Goal: Task Accomplishment & Management: Use online tool/utility

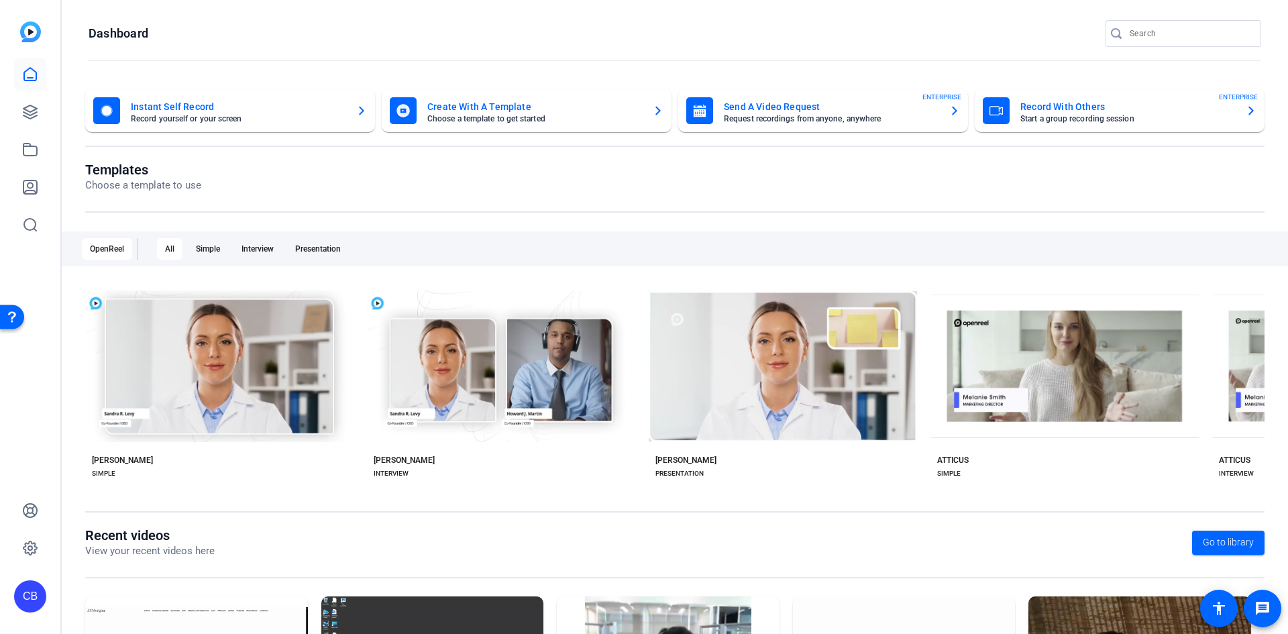
click at [1090, 121] on mat-card-subtitle "Start a group recording session" at bounding box center [1128, 119] width 215 height 8
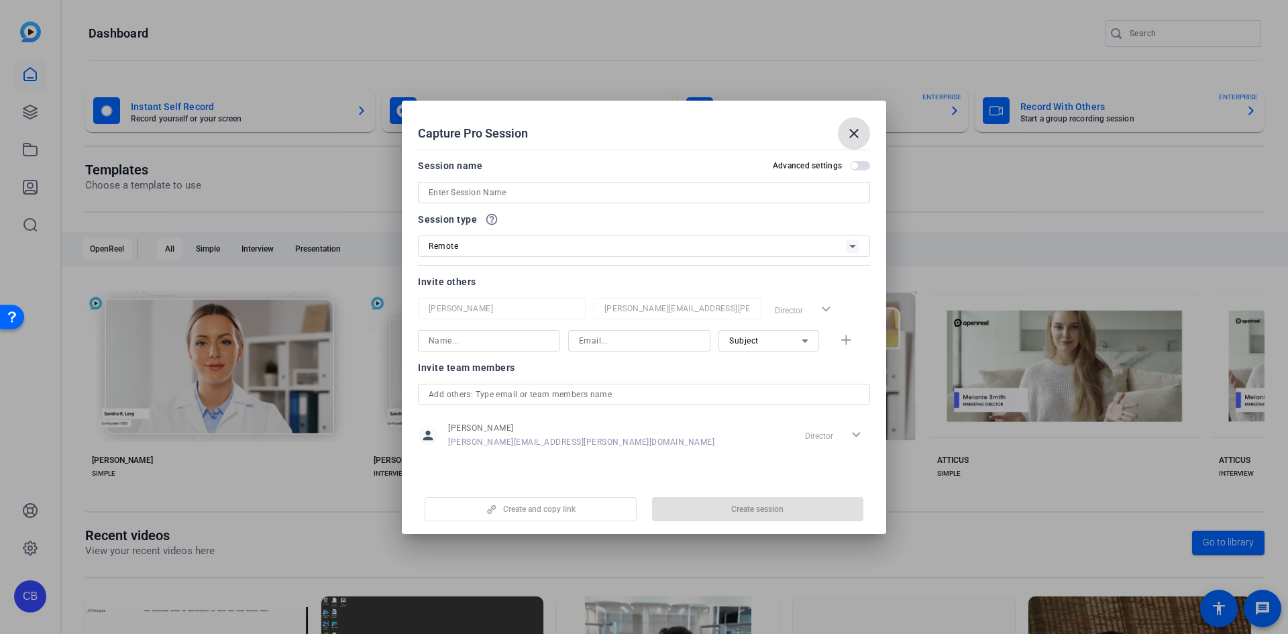
click at [620, 191] on input at bounding box center [644, 193] width 431 height 16
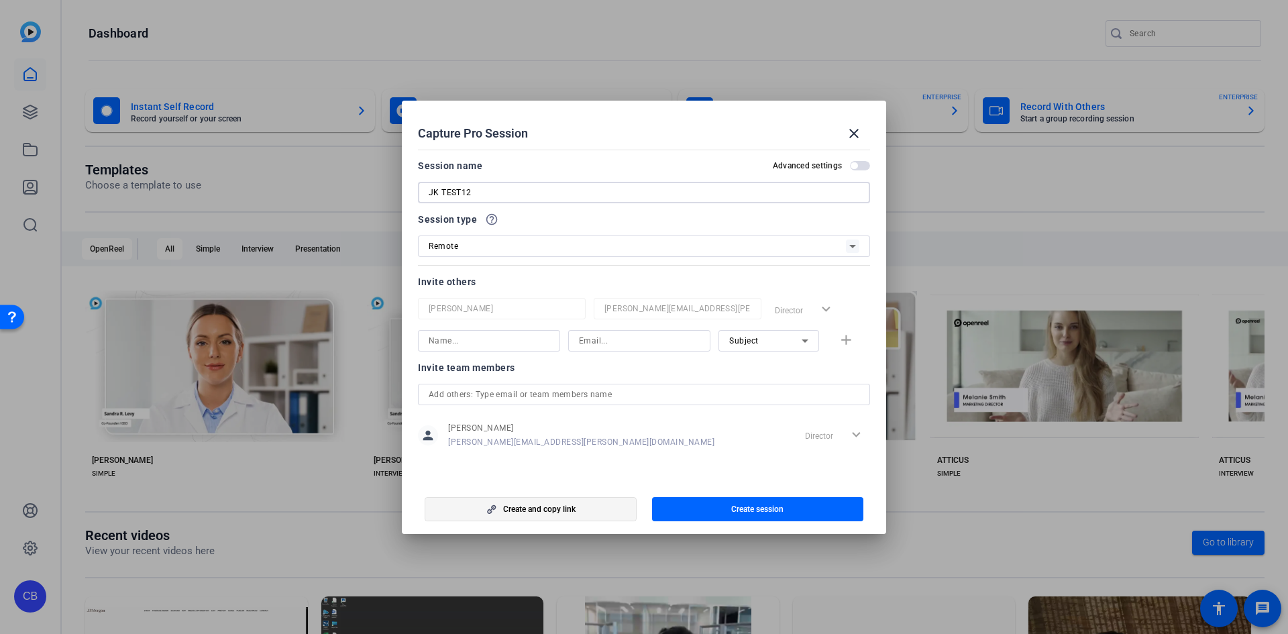
type input "JK TEST12"
click at [513, 507] on span "Create and copy link" at bounding box center [539, 509] width 72 height 11
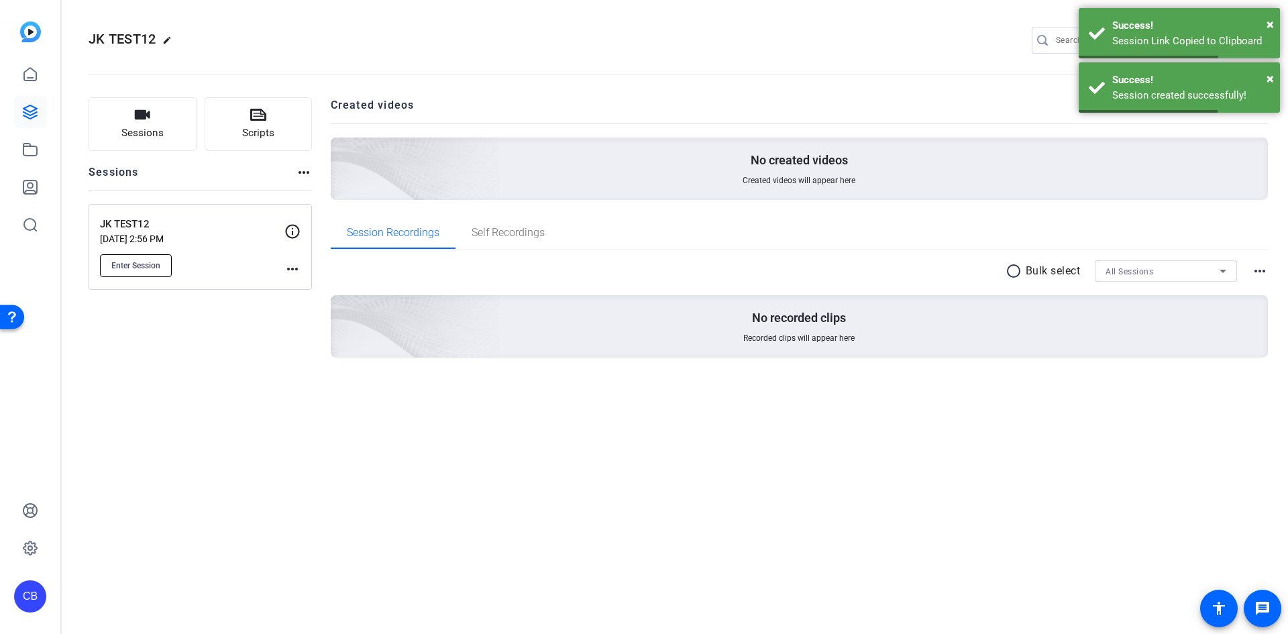
click at [140, 257] on button "Enter Session" at bounding box center [136, 265] width 72 height 23
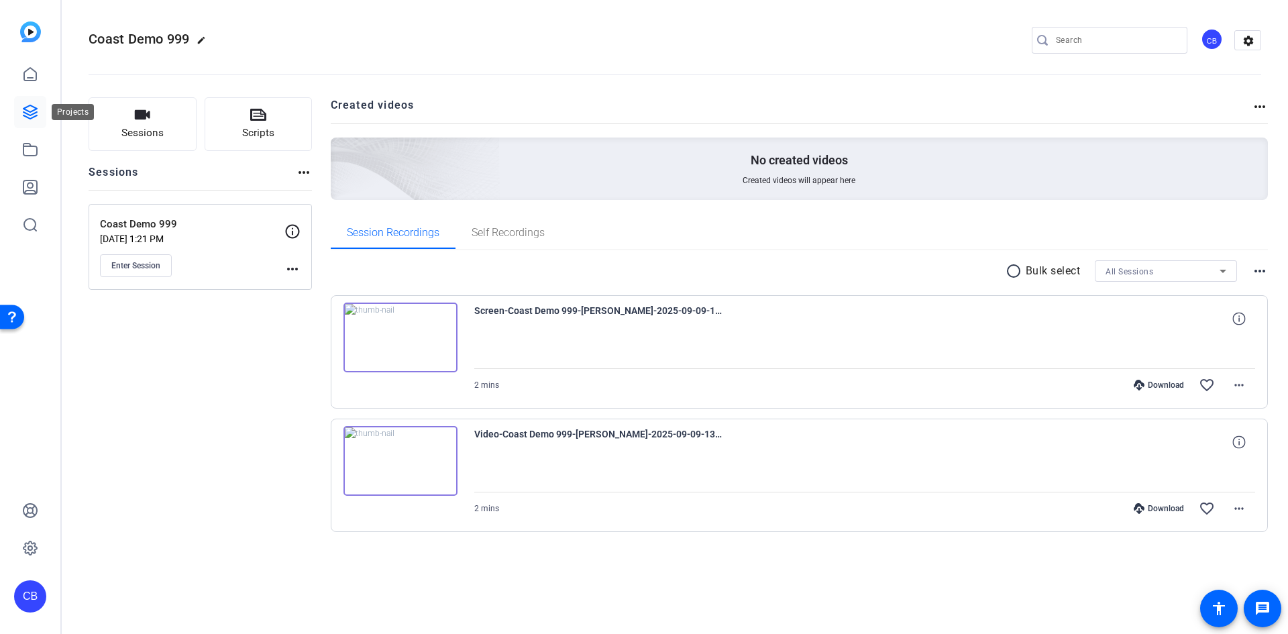
click at [31, 111] on icon at bounding box center [30, 112] width 16 height 16
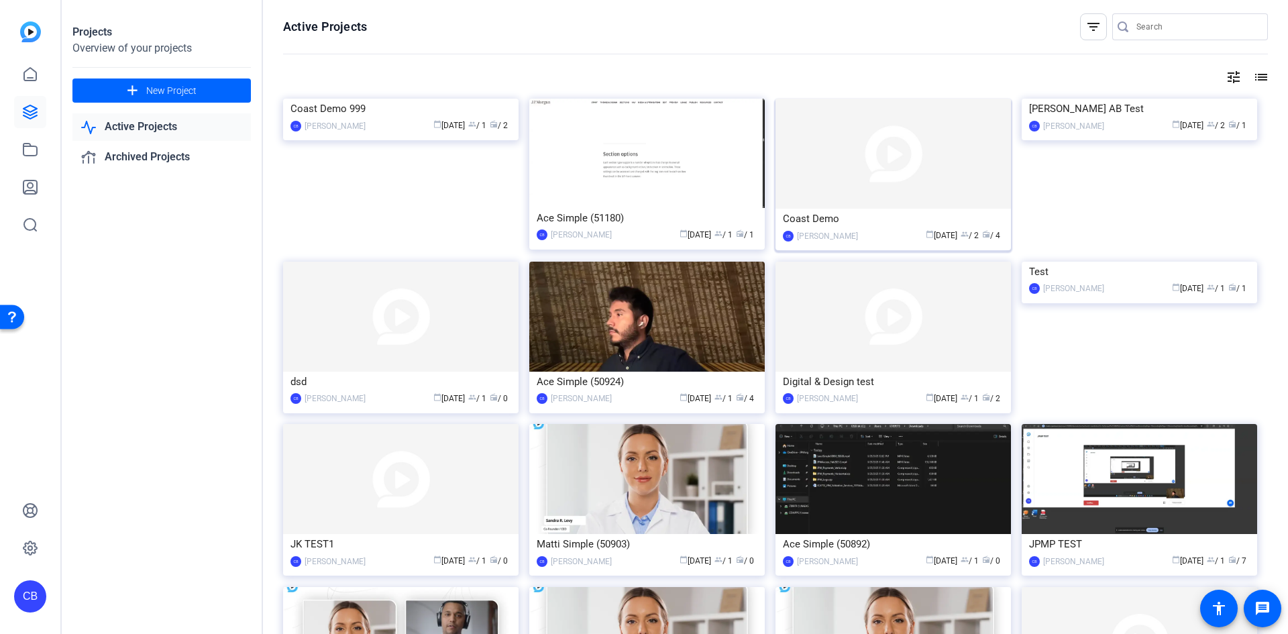
click at [840, 173] on img at bounding box center [894, 154] width 236 height 110
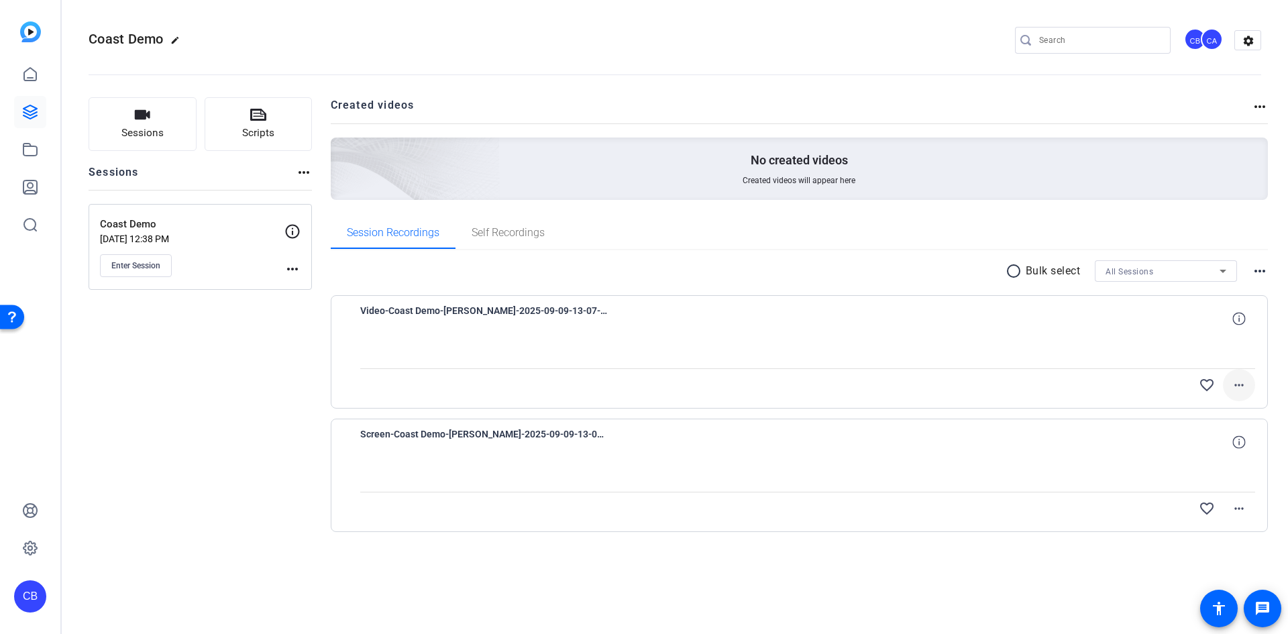
click at [1239, 383] on mat-icon "more_horiz" at bounding box center [1239, 385] width 16 height 16
click at [1080, 351] on div at bounding box center [644, 317] width 1288 height 634
click at [27, 116] on icon at bounding box center [30, 112] width 16 height 16
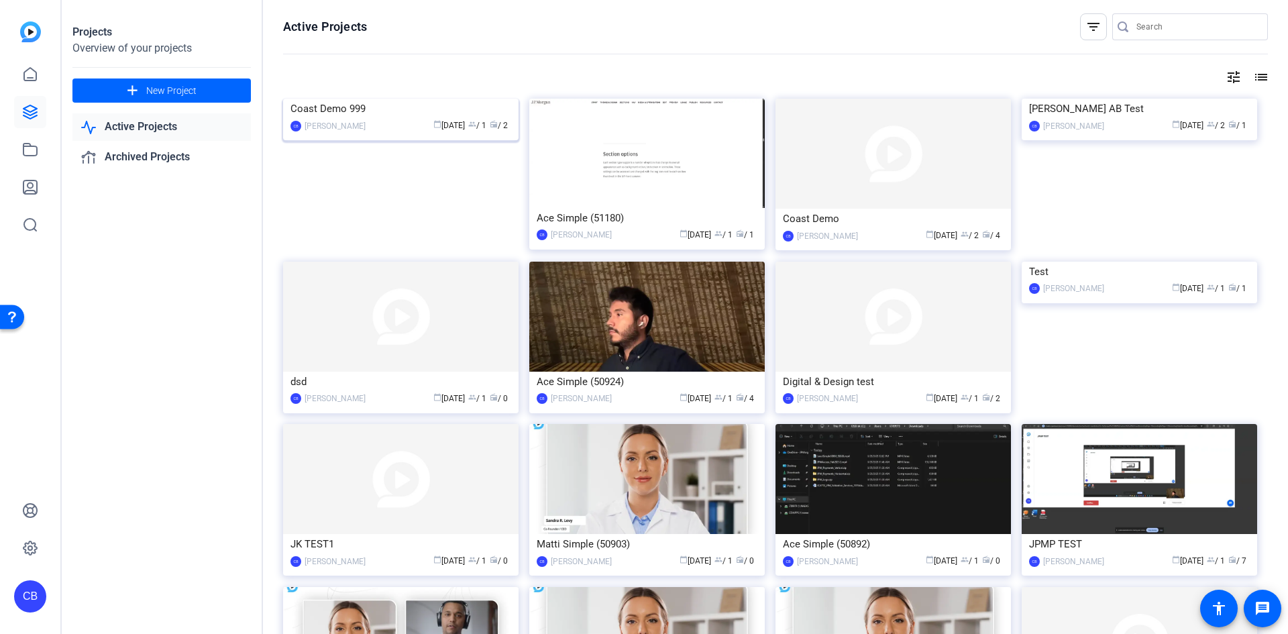
click at [381, 99] on img at bounding box center [401, 99] width 236 height 0
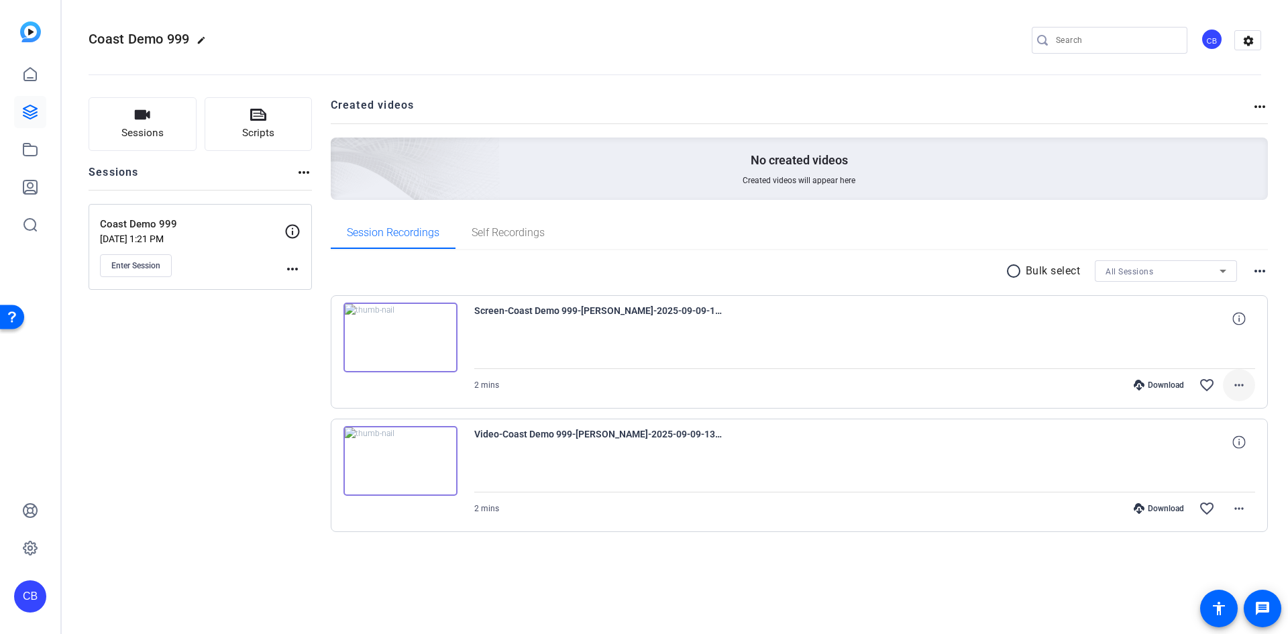
click at [1237, 381] on mat-icon "more_horiz" at bounding box center [1239, 385] width 16 height 16
click at [1250, 513] on img at bounding box center [1248, 513] width 11 height 17
click at [1253, 379] on span at bounding box center [1239, 385] width 32 height 32
click at [930, 574] on div at bounding box center [644, 317] width 1288 height 634
drag, startPoint x: 233, startPoint y: 587, endPoint x: 199, endPoint y: 391, distance: 198.3
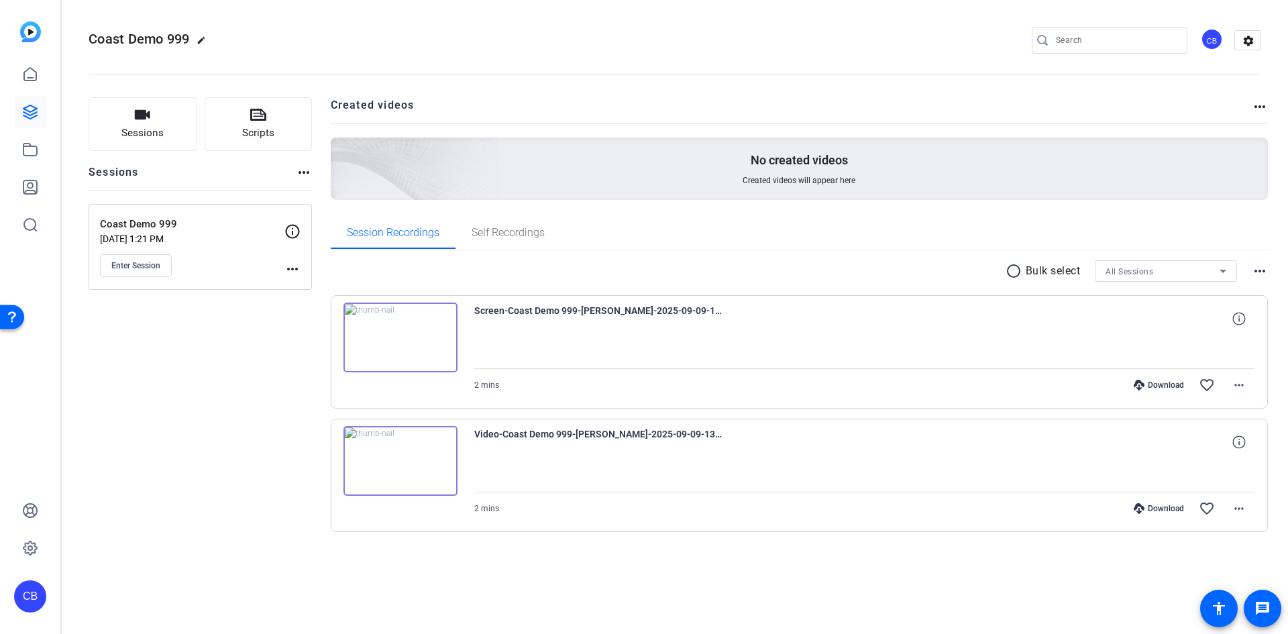
click at [233, 587] on div "Sessions Scripts Sessions more_horiz Coast Demo 999 Sep 09, 2025 @ 1:21 PM Ente…" at bounding box center [675, 336] width 1227 height 511
click at [36, 111] on icon at bounding box center [30, 112] width 16 height 16
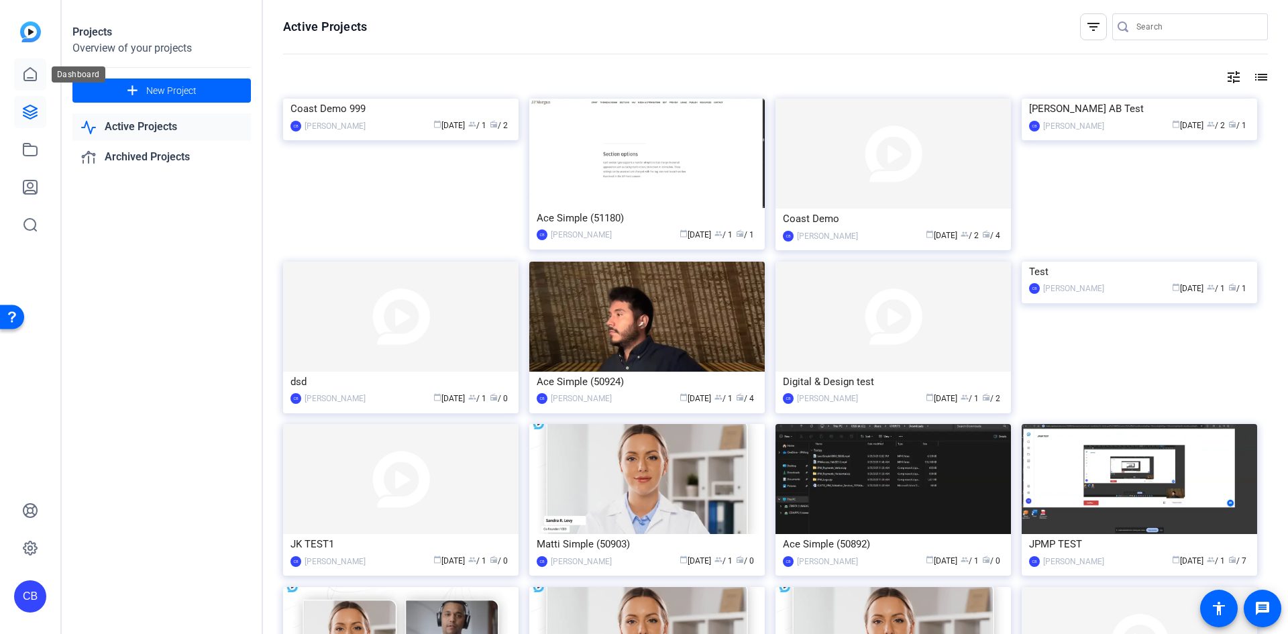
click at [36, 68] on icon at bounding box center [30, 74] width 16 height 16
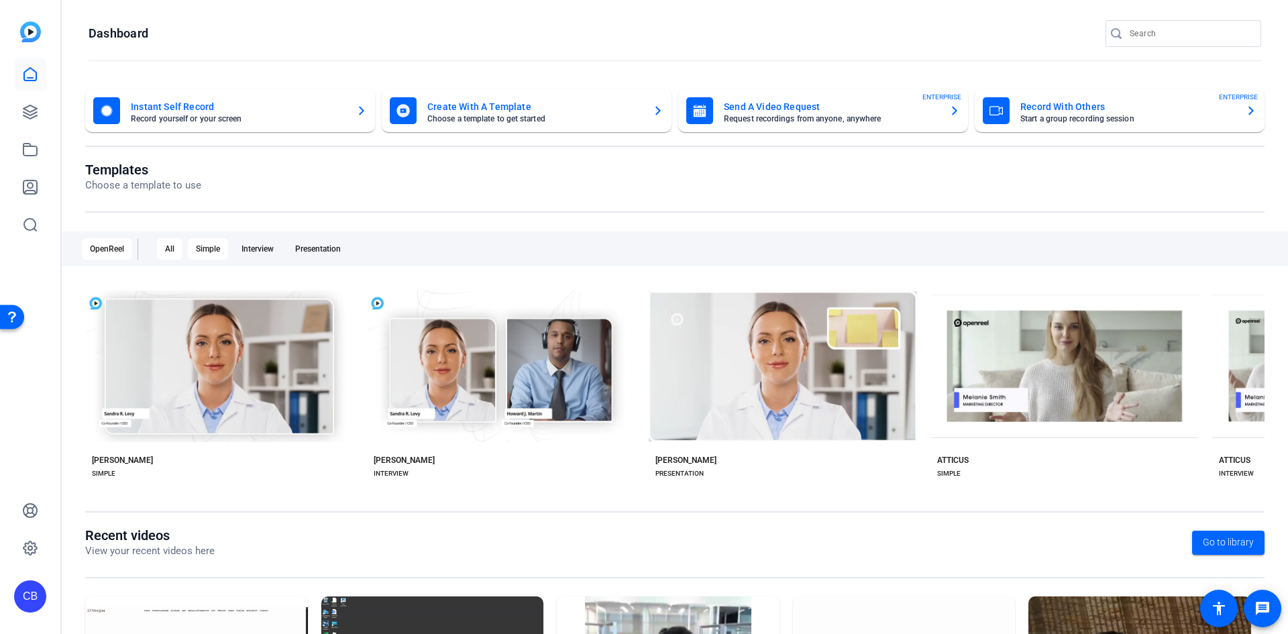
click at [214, 247] on div "Simple" at bounding box center [208, 248] width 40 height 21
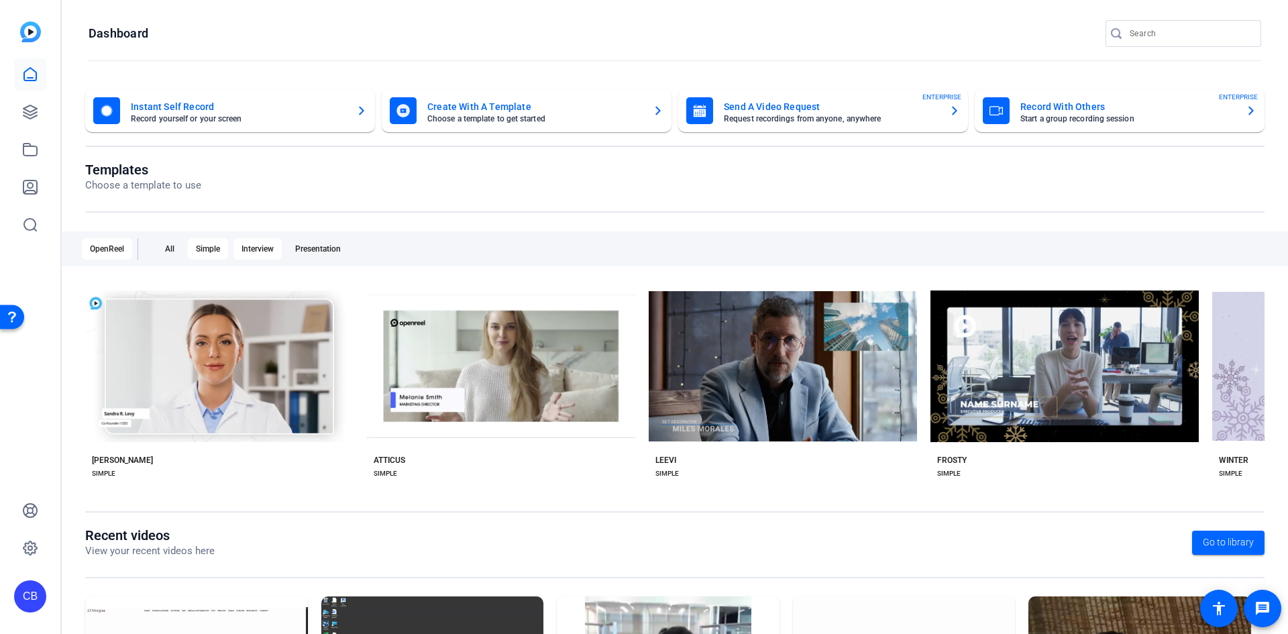
click at [256, 247] on div "Interview" at bounding box center [258, 248] width 48 height 21
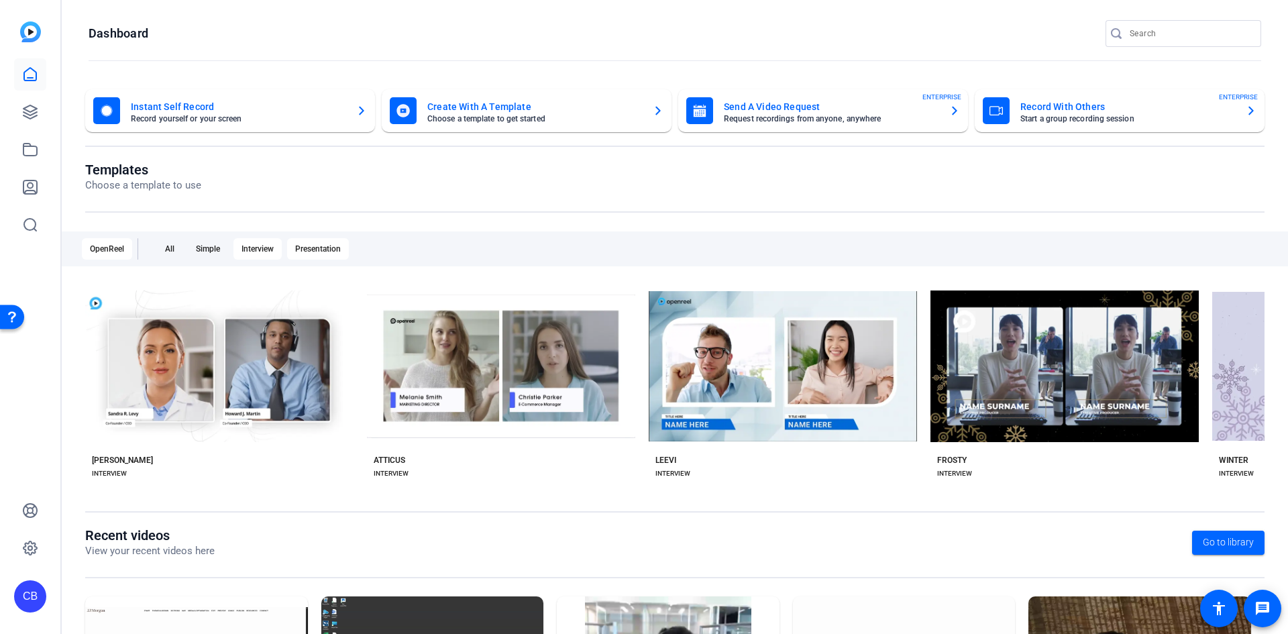
click at [317, 246] on div "Presentation" at bounding box center [318, 248] width 62 height 21
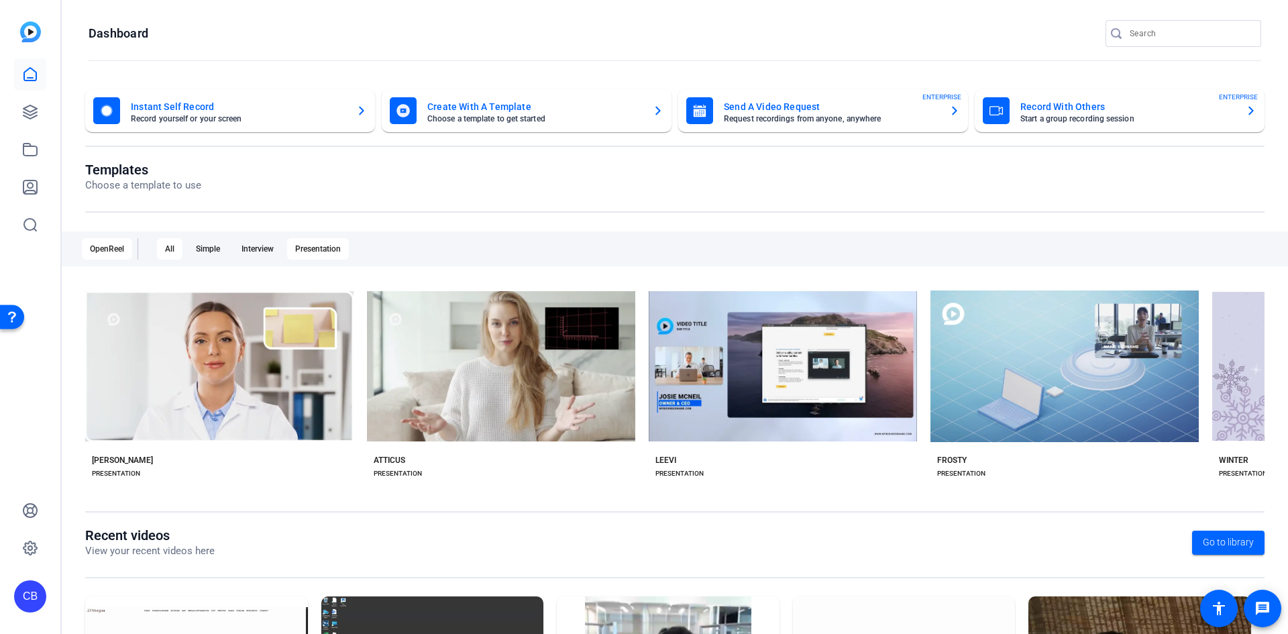
click at [168, 249] on div "All" at bounding box center [170, 248] width 26 height 21
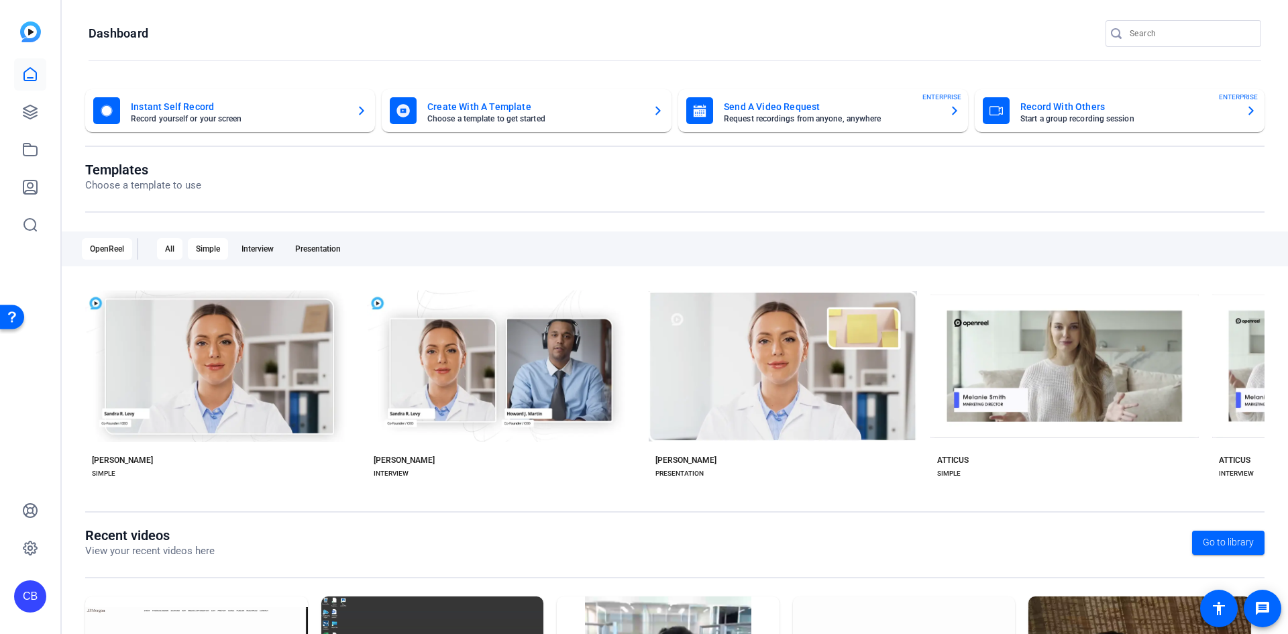
click at [215, 251] on div "Simple" at bounding box center [208, 248] width 40 height 21
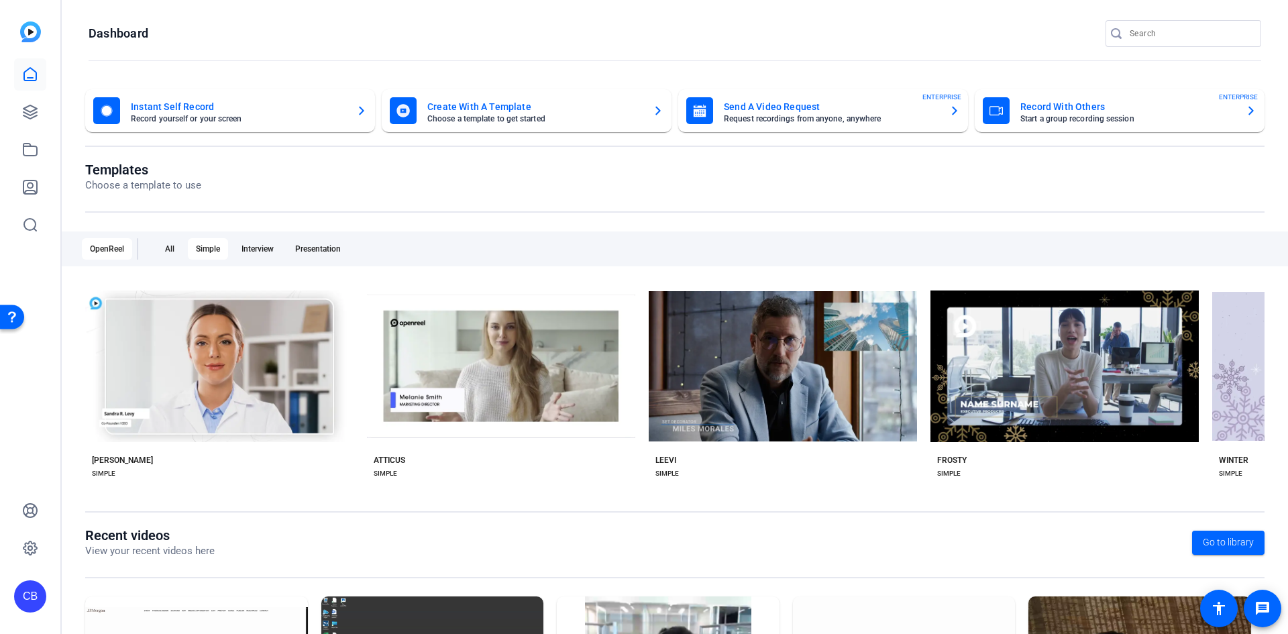
click at [164, 236] on div "OpenReel All Simple Interview Presentation" at bounding box center [675, 249] width 1227 height 35
click at [165, 240] on div "All" at bounding box center [170, 248] width 26 height 21
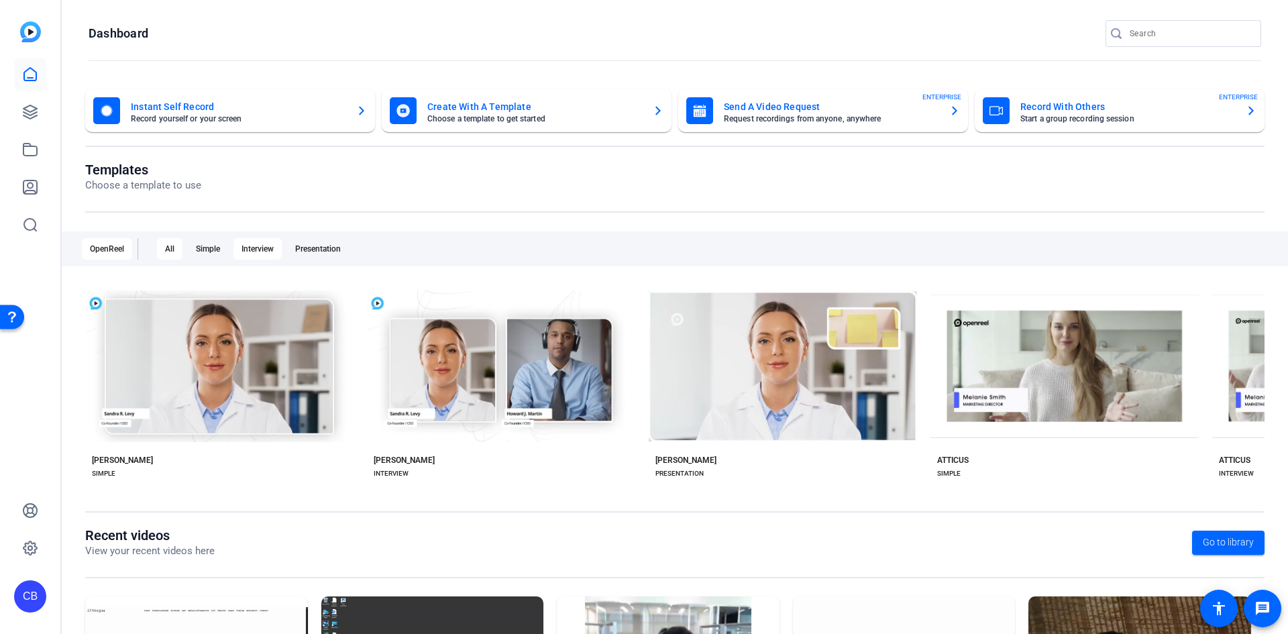
click at [272, 248] on div "Interview" at bounding box center [258, 248] width 48 height 21
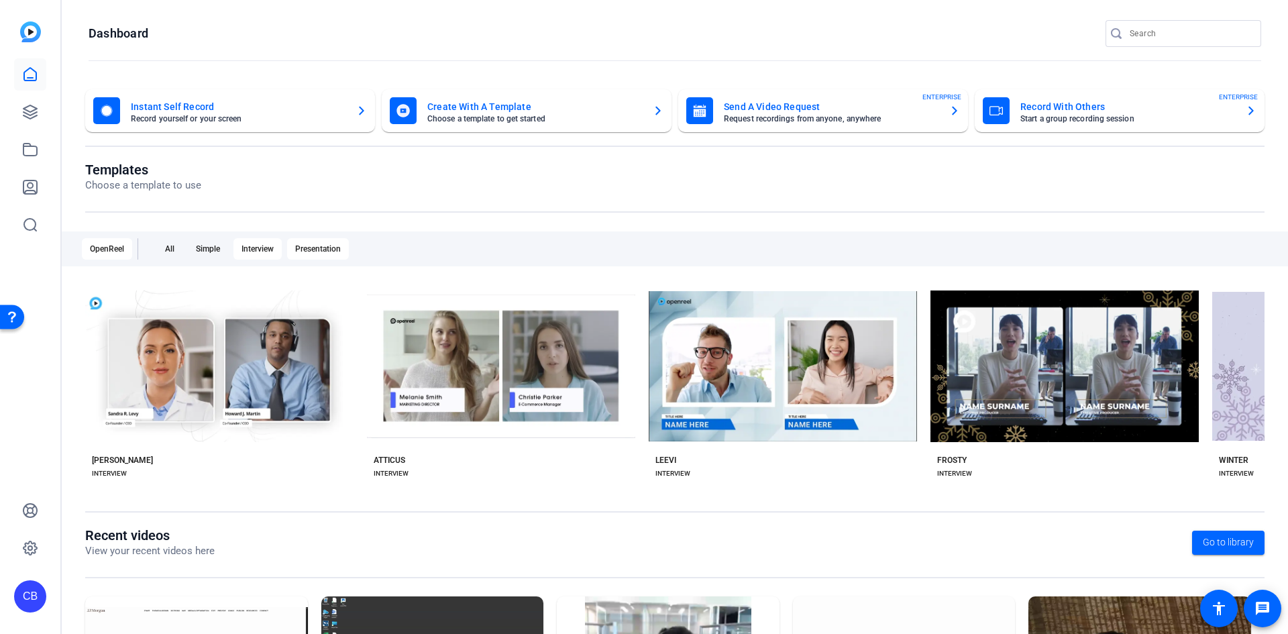
click at [321, 252] on div "Presentation" at bounding box center [318, 248] width 62 height 21
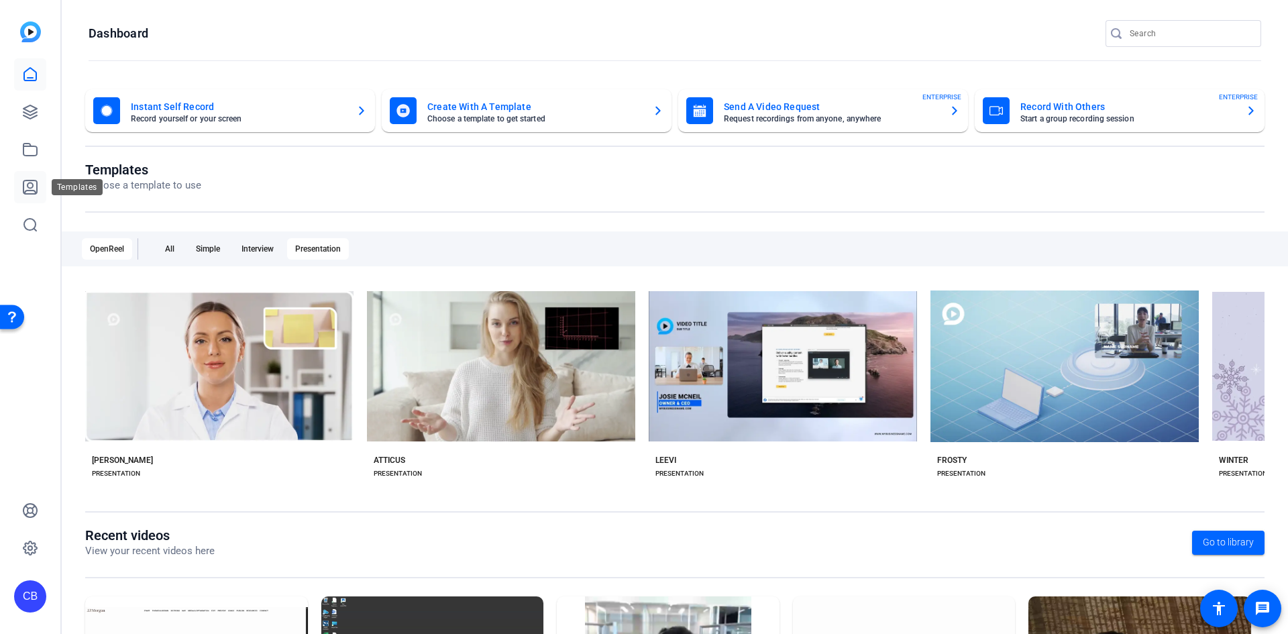
click at [32, 183] on icon at bounding box center [29, 187] width 13 height 13
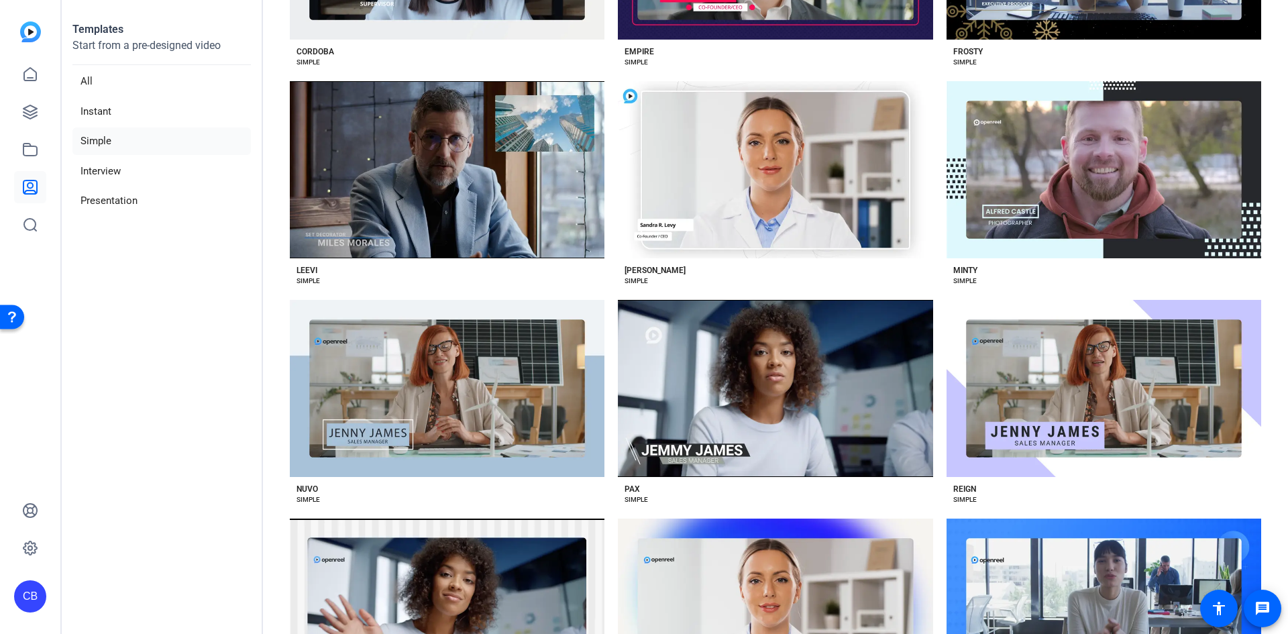
scroll to position [835, 0]
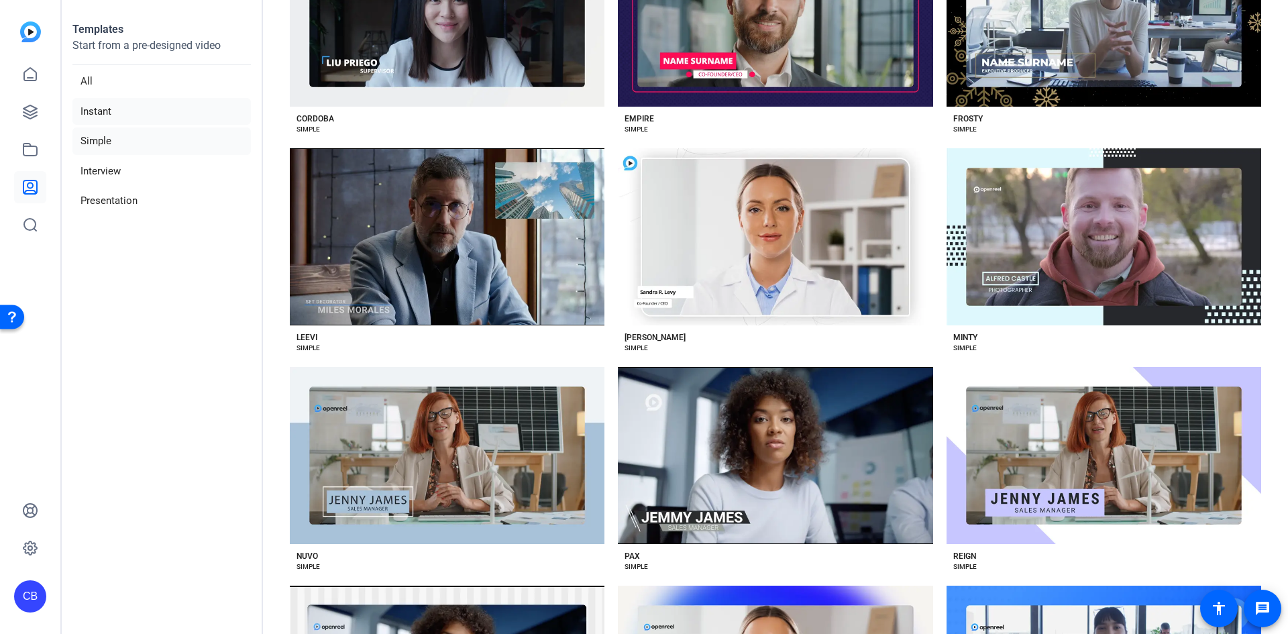
click at [150, 119] on li "Instant" at bounding box center [161, 112] width 179 height 28
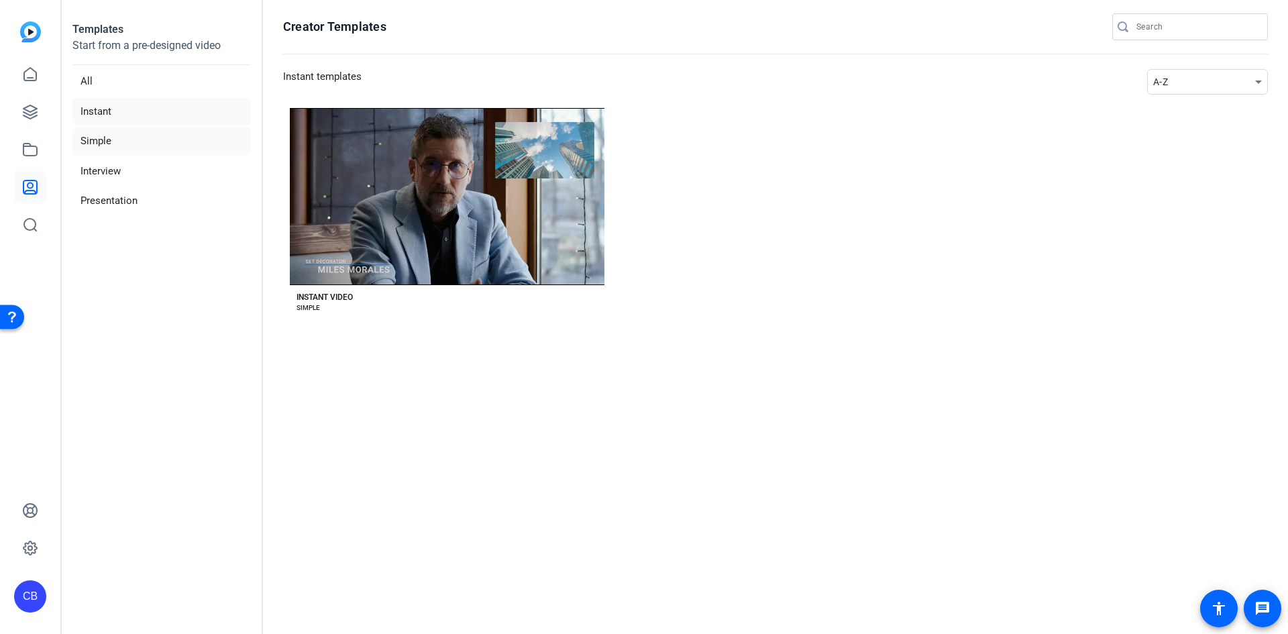
click at [154, 146] on li "Simple" at bounding box center [161, 142] width 179 height 28
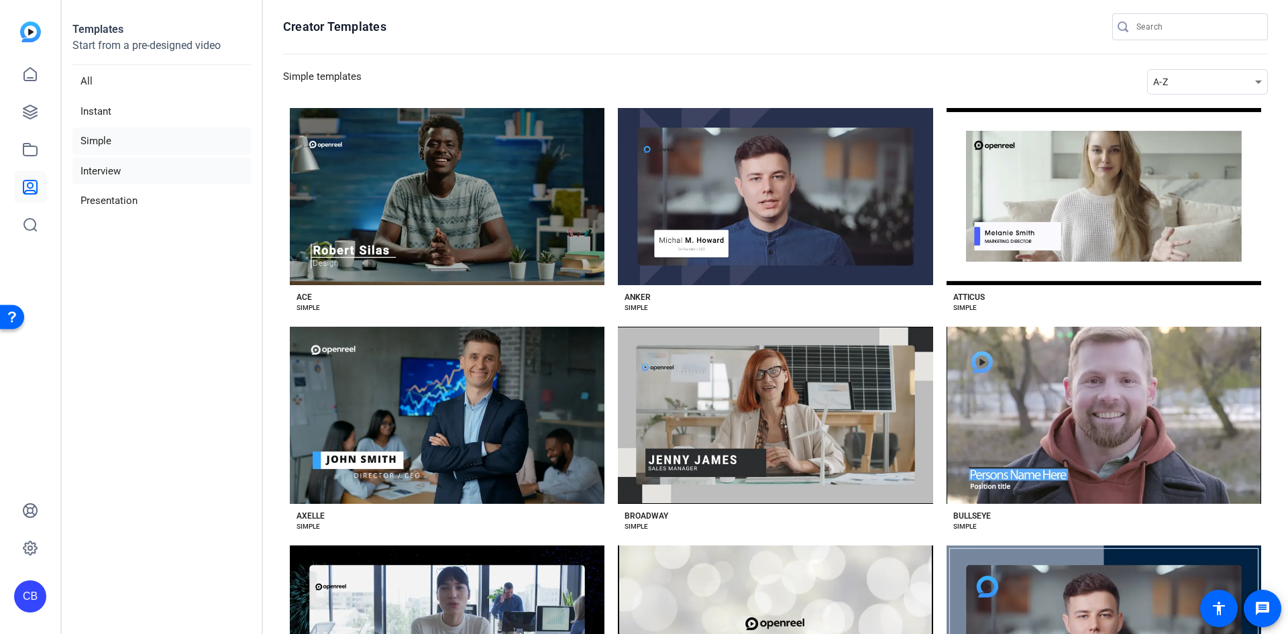
click at [157, 172] on li "Interview" at bounding box center [161, 172] width 179 height 28
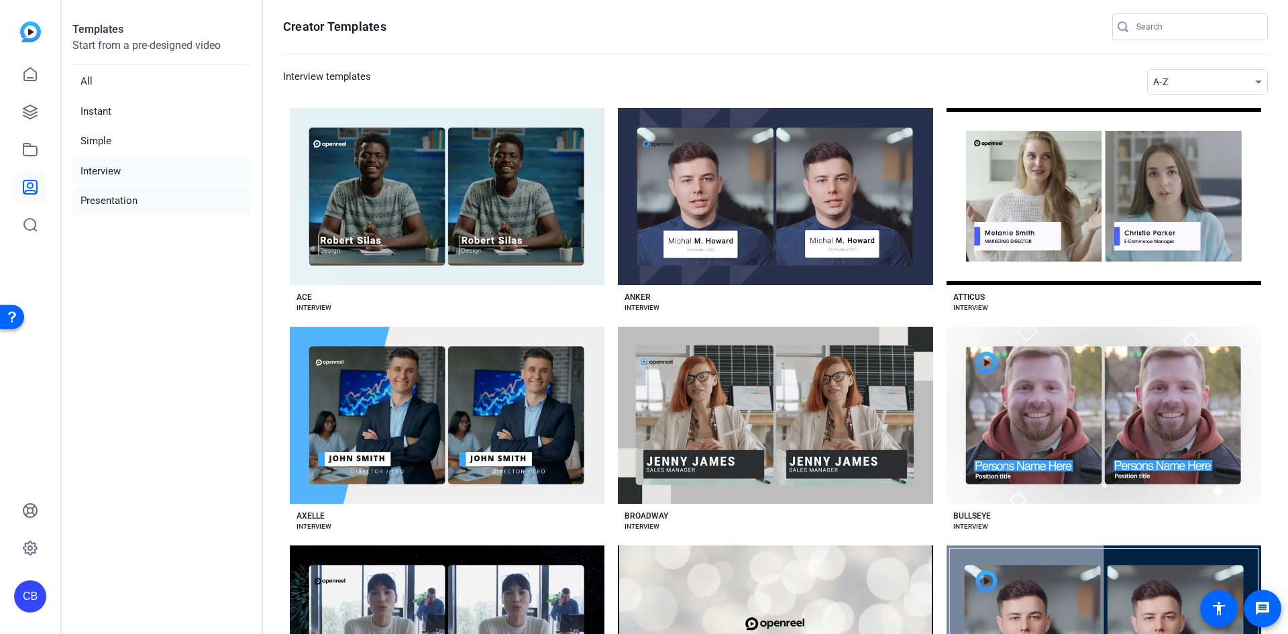
click at [158, 202] on li "Presentation" at bounding box center [161, 201] width 179 height 28
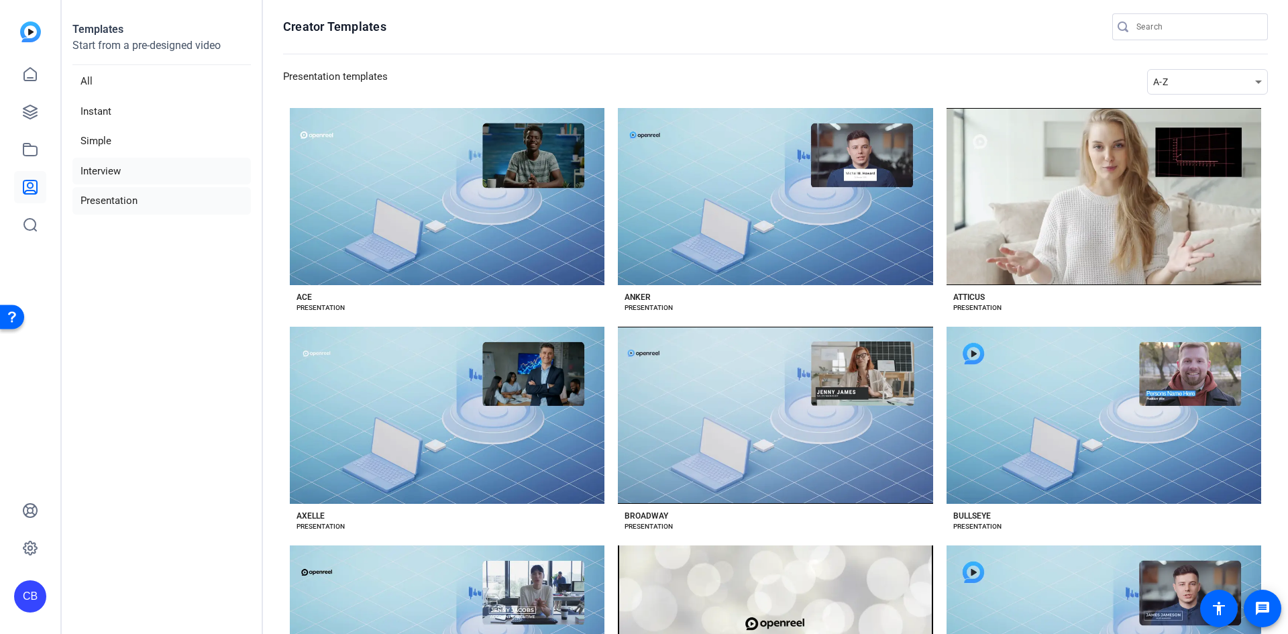
click at [158, 183] on li "Interview" at bounding box center [161, 172] width 179 height 28
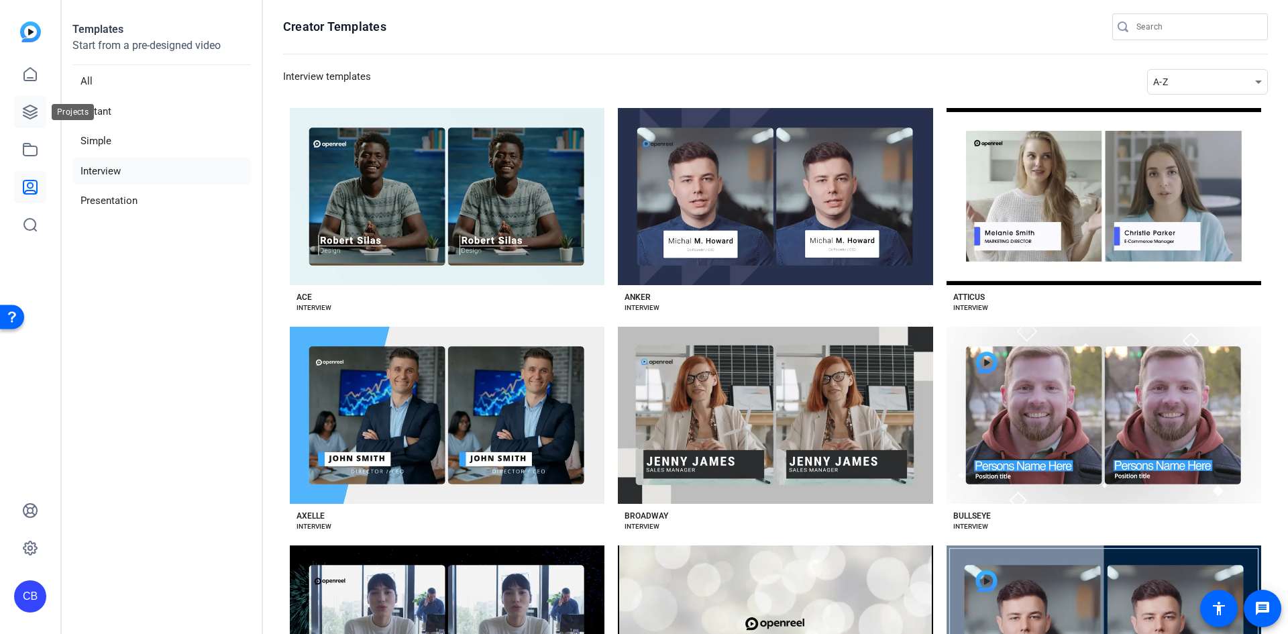
click at [28, 110] on icon at bounding box center [29, 111] width 13 height 13
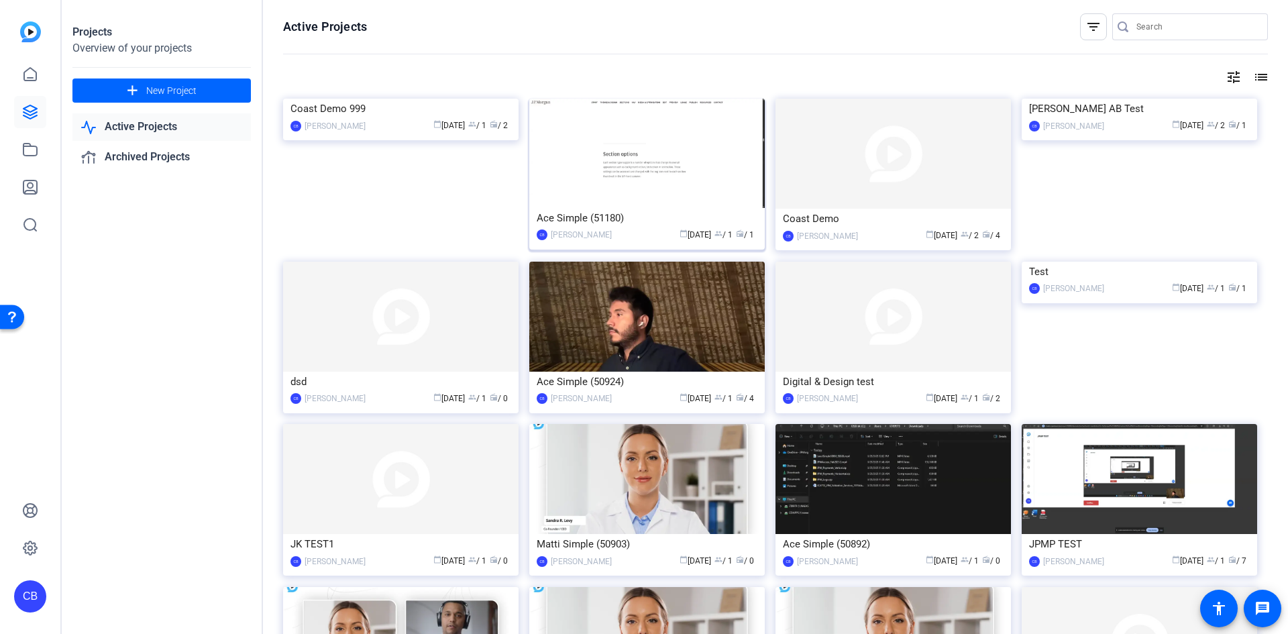
click at [642, 119] on img at bounding box center [647, 153] width 236 height 109
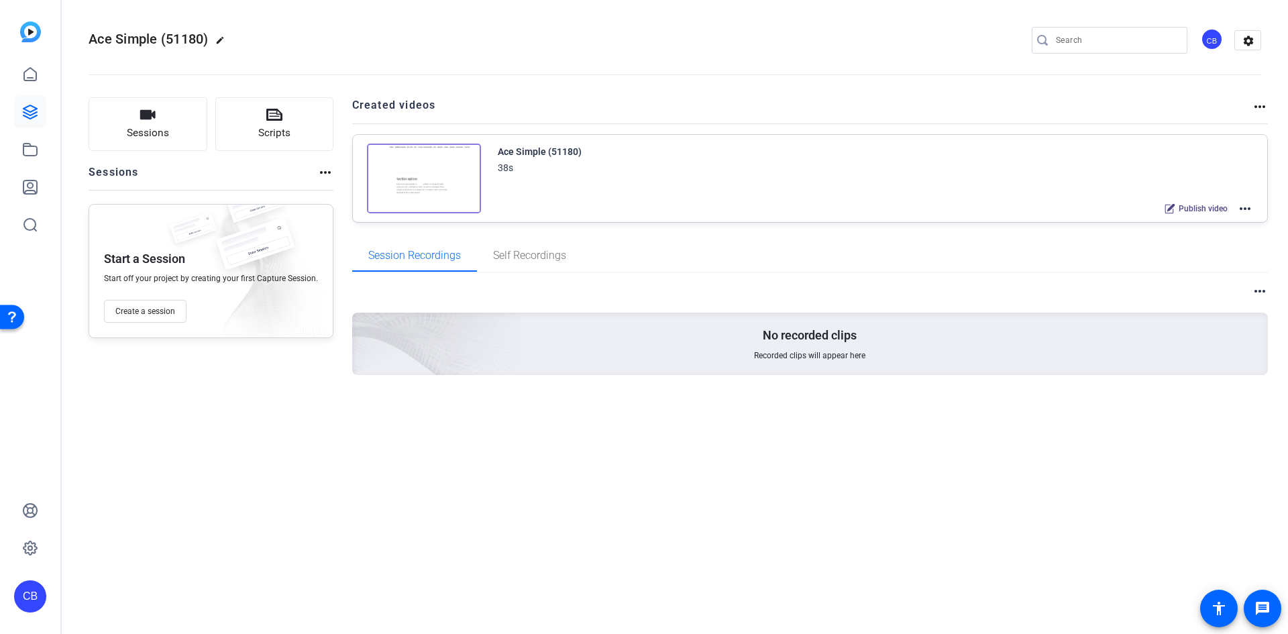
click at [1252, 209] on mat-icon "more_horiz" at bounding box center [1245, 209] width 16 height 16
click at [1231, 231] on span "Edit in Creator" at bounding box center [1196, 225] width 93 height 16
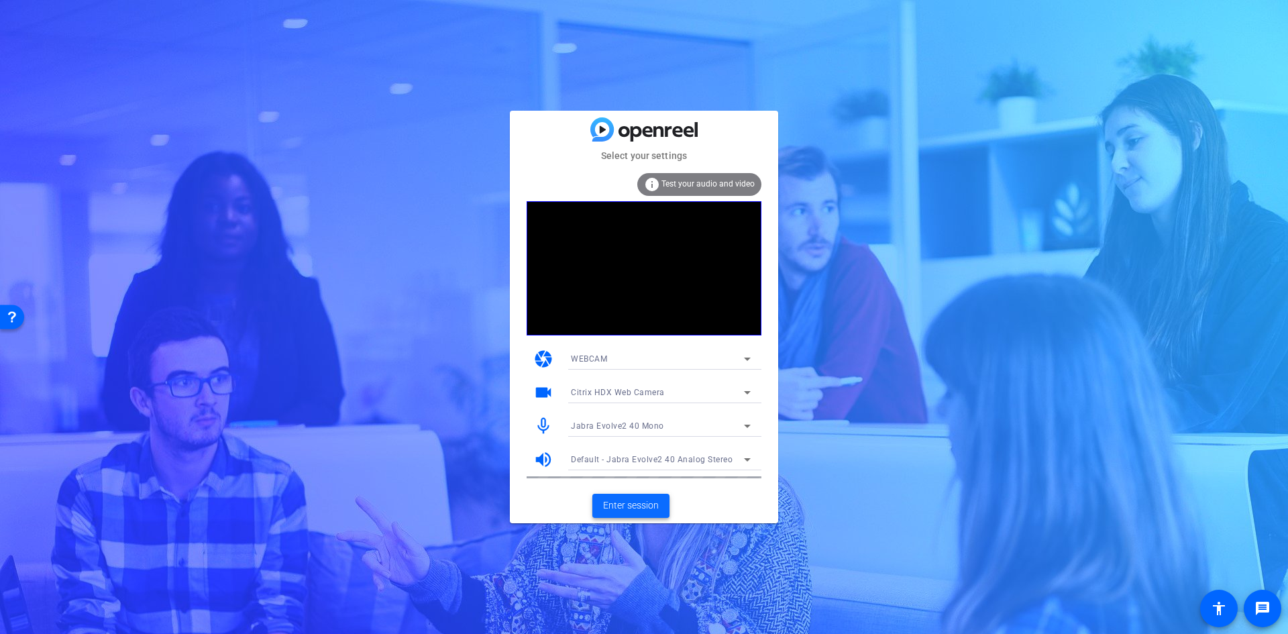
click at [650, 511] on span "Enter session" at bounding box center [631, 506] width 56 height 14
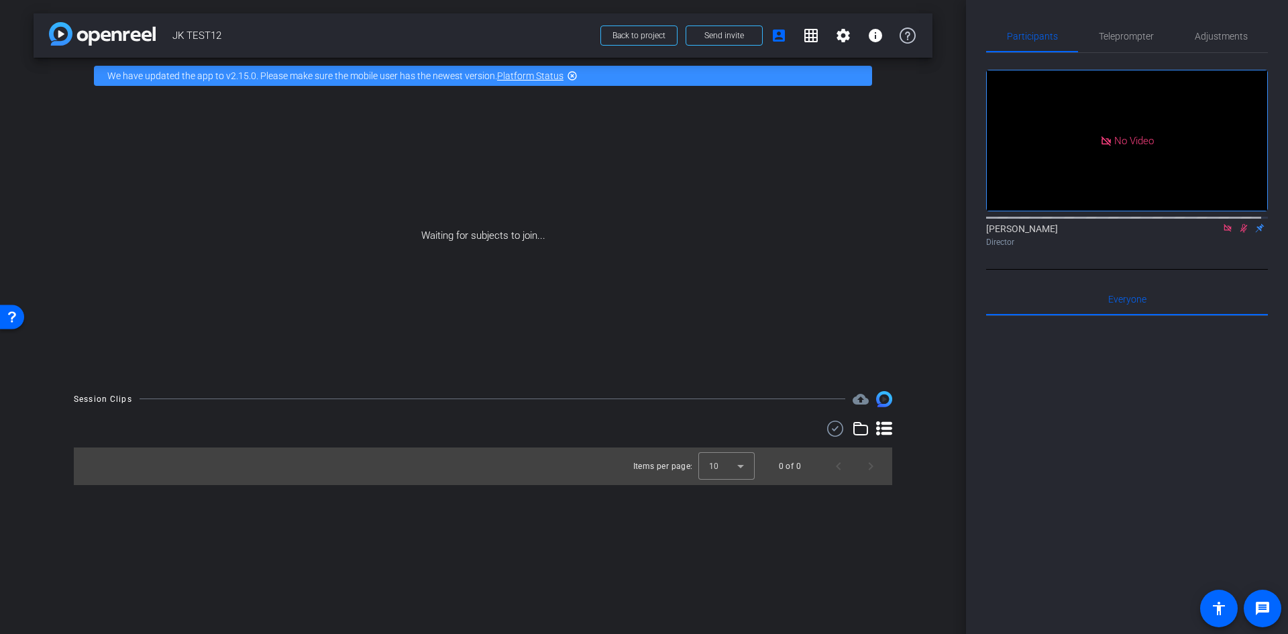
click at [475, 534] on div "arrow_back JK TEST12 Back to project Send invite account_box grid_on settings i…" at bounding box center [483, 317] width 966 height 634
click at [719, 36] on span "Send invite" at bounding box center [725, 35] width 40 height 11
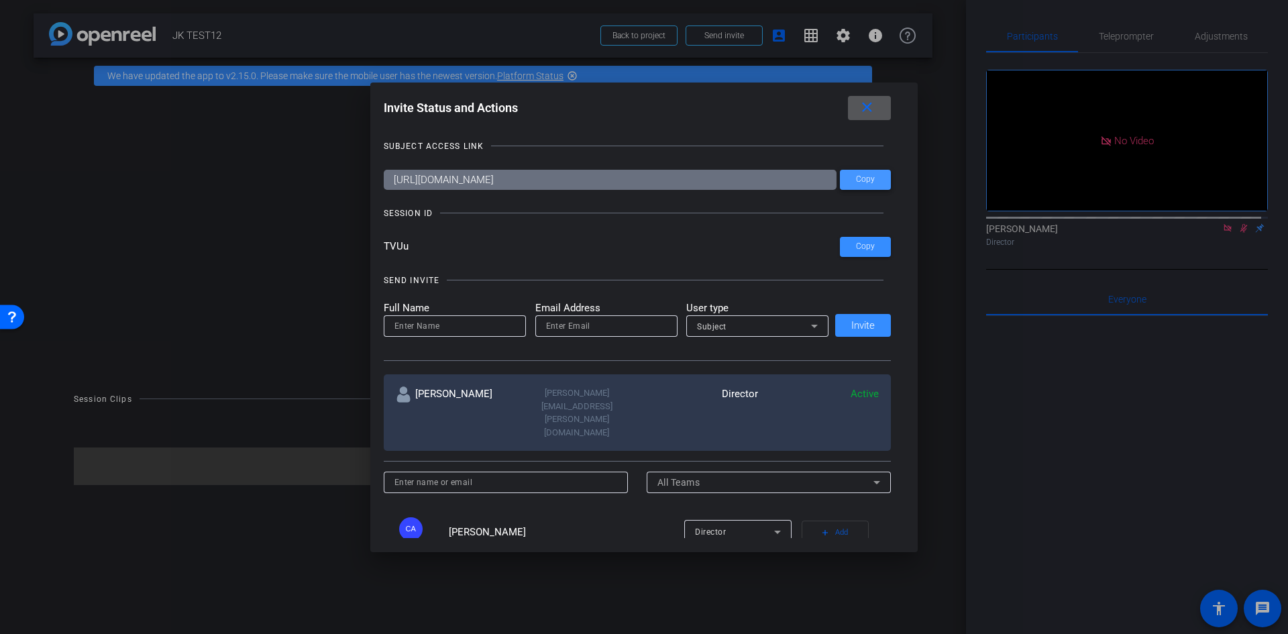
click at [858, 181] on span "Copy" at bounding box center [865, 179] width 19 height 10
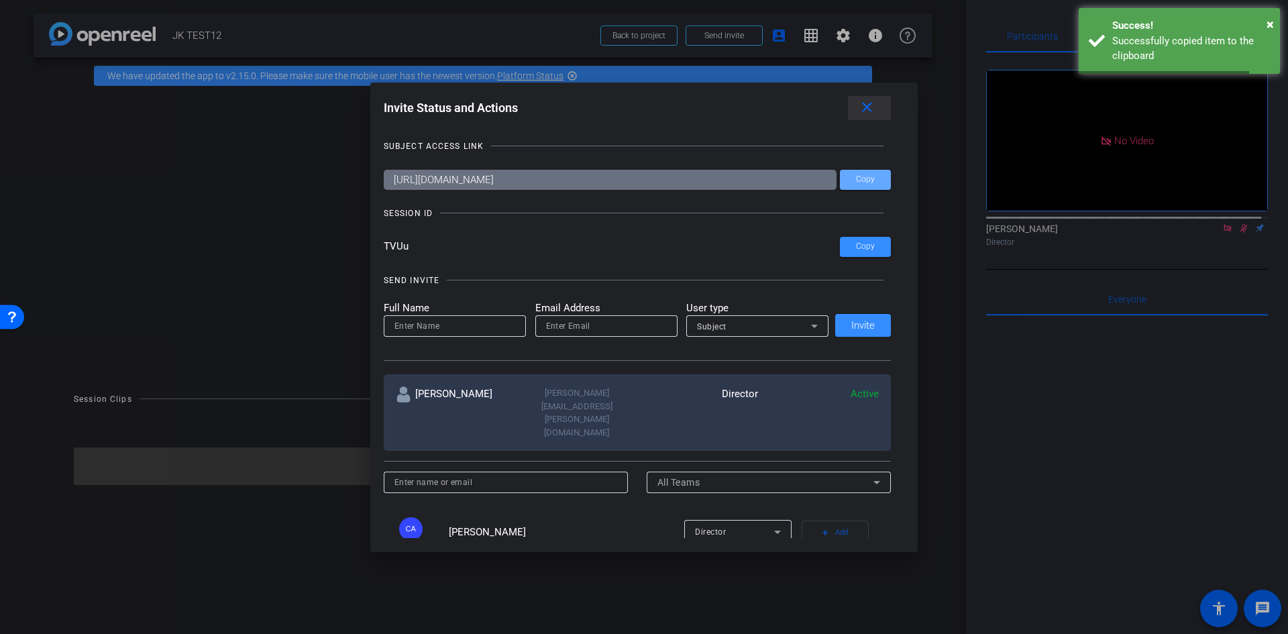
click at [866, 115] on mat-icon "close" at bounding box center [867, 107] width 17 height 17
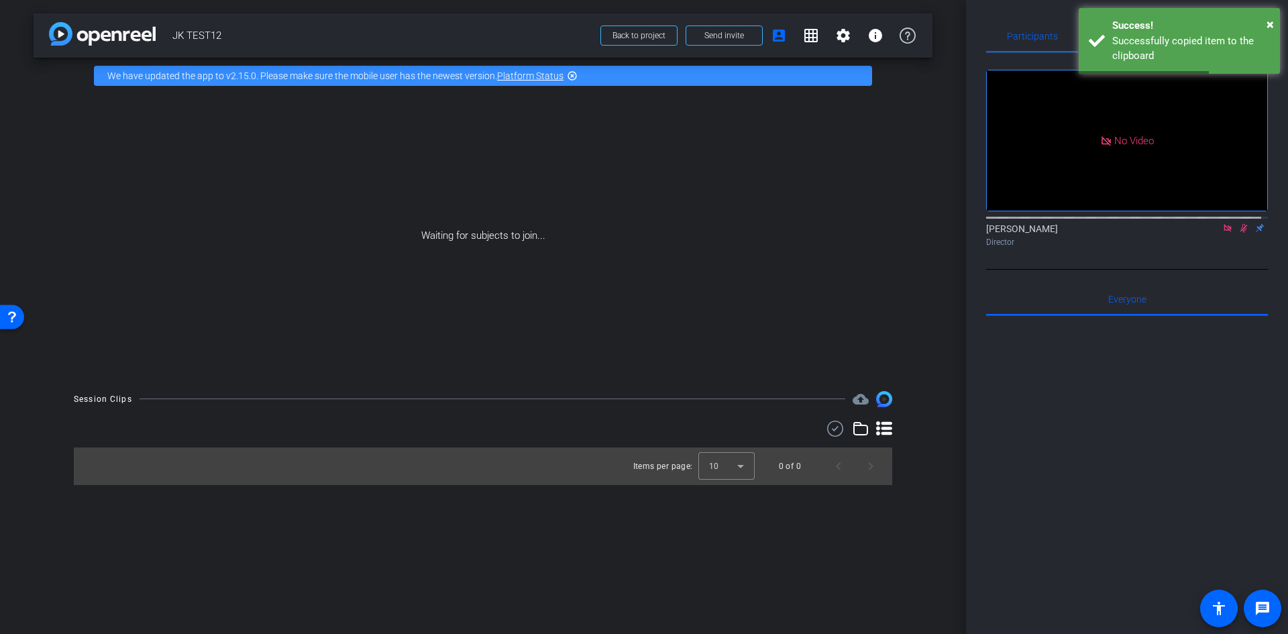
click at [1224, 225] on icon at bounding box center [1227, 227] width 7 height 7
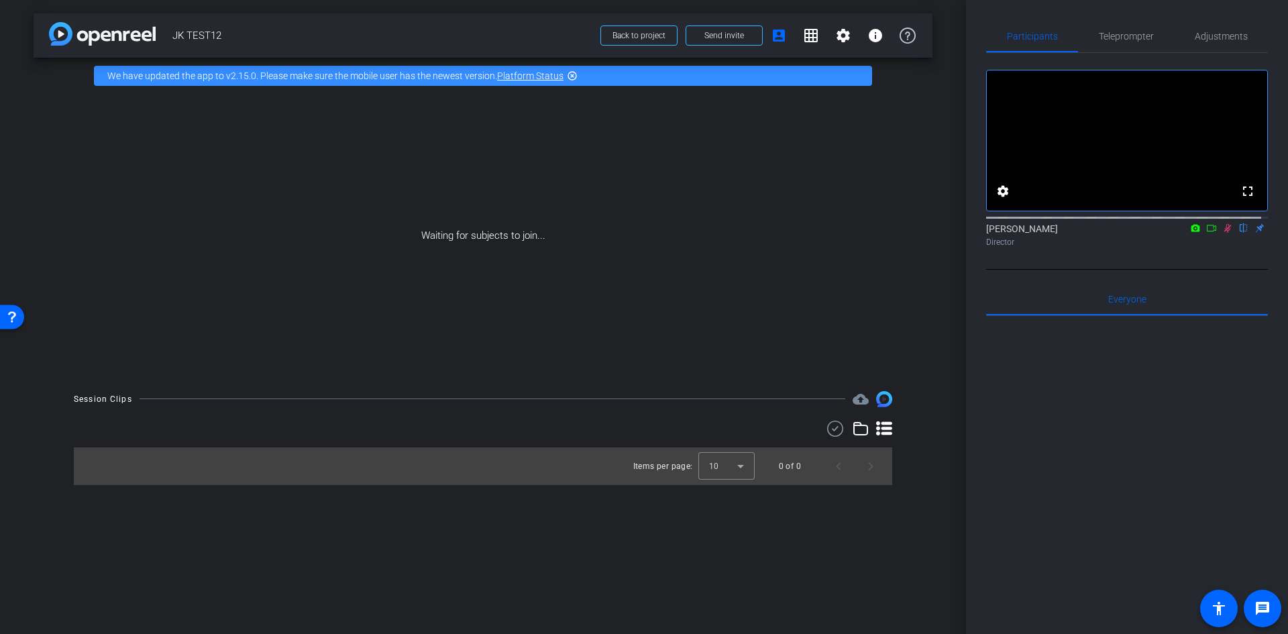
click at [1184, 392] on div at bounding box center [1127, 482] width 282 height 332
click at [1207, 227] on icon at bounding box center [1212, 227] width 11 height 9
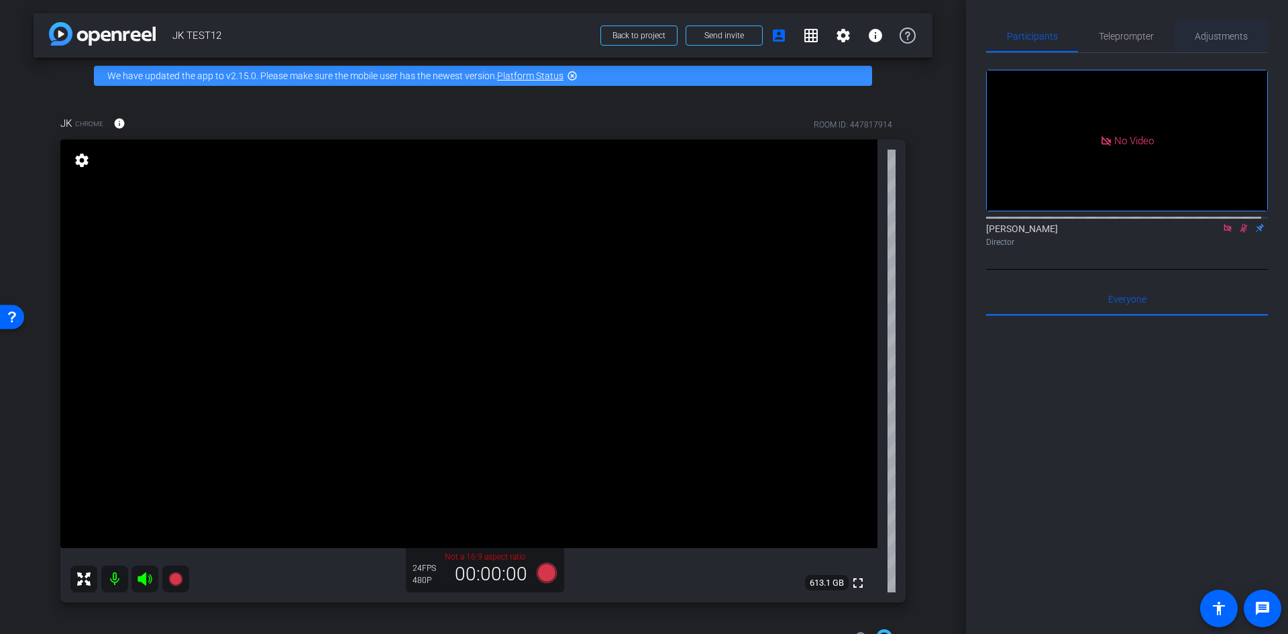
click at [1219, 32] on span "Adjustments" at bounding box center [1221, 36] width 53 height 9
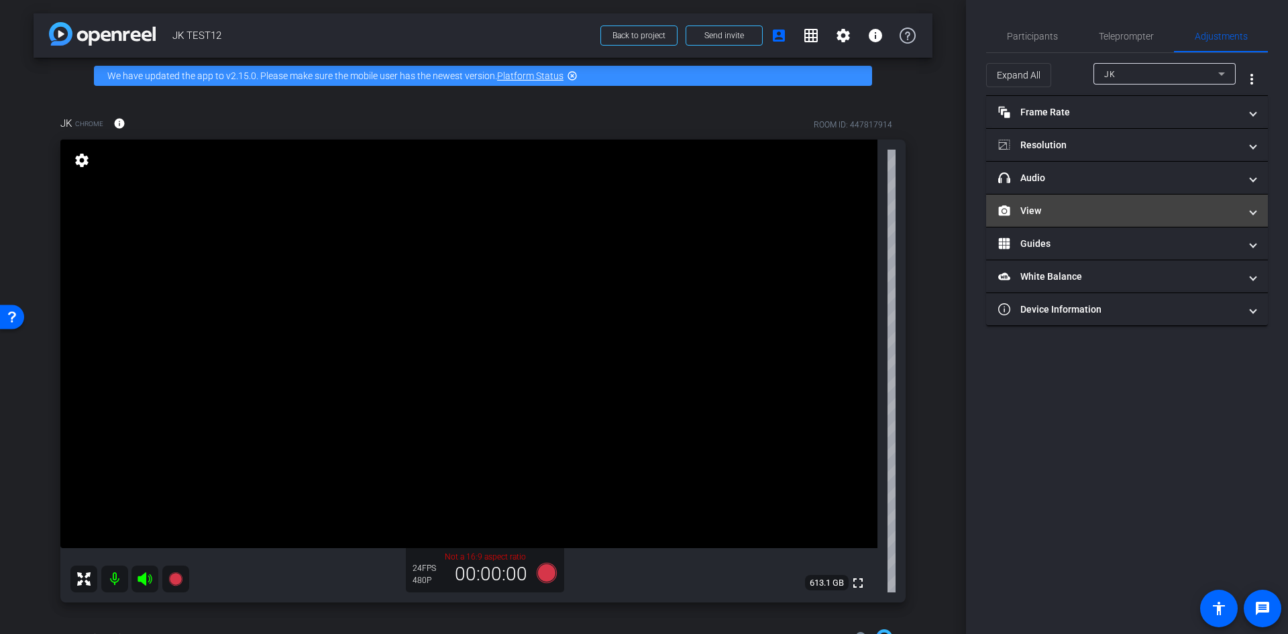
click at [1129, 217] on mat-panel-title "View" at bounding box center [1120, 211] width 242 height 14
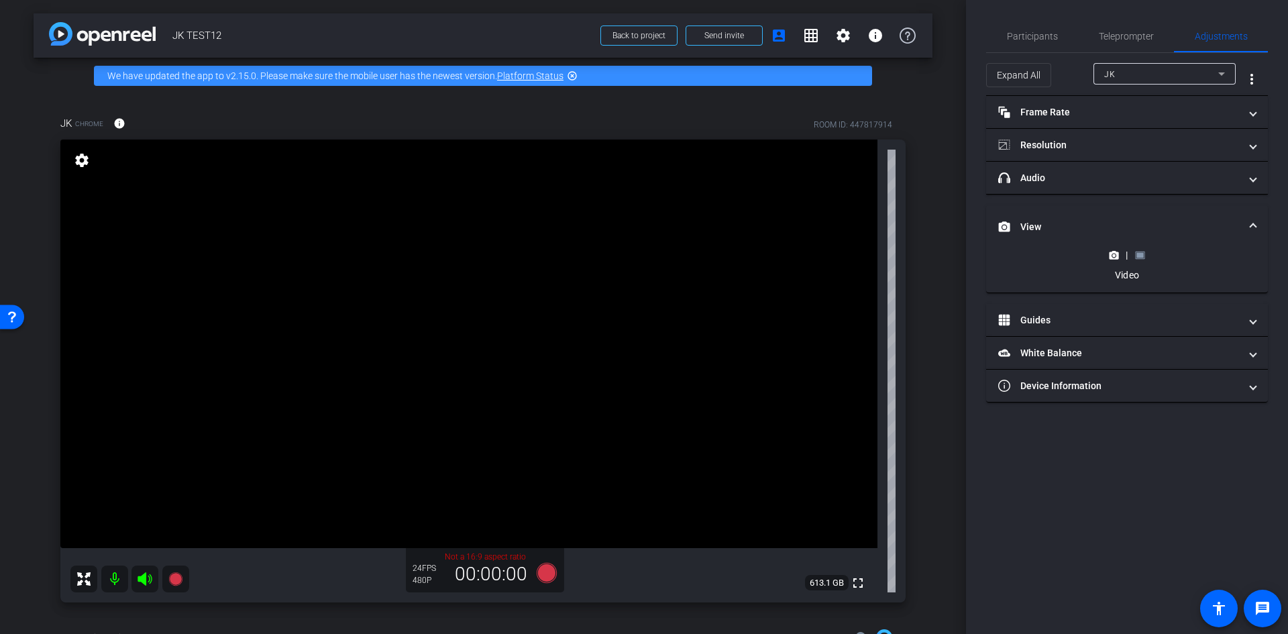
click at [1139, 257] on rect at bounding box center [1140, 254] width 7 height 5
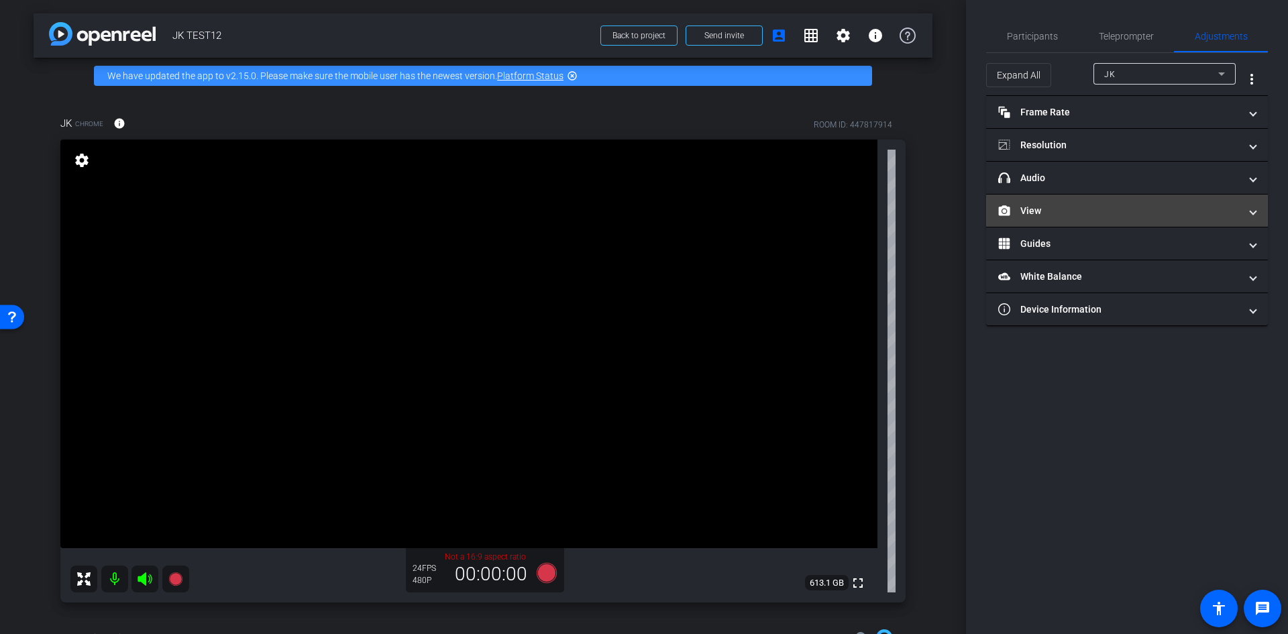
click at [1084, 204] on mat-panel-title "View" at bounding box center [1120, 211] width 242 height 14
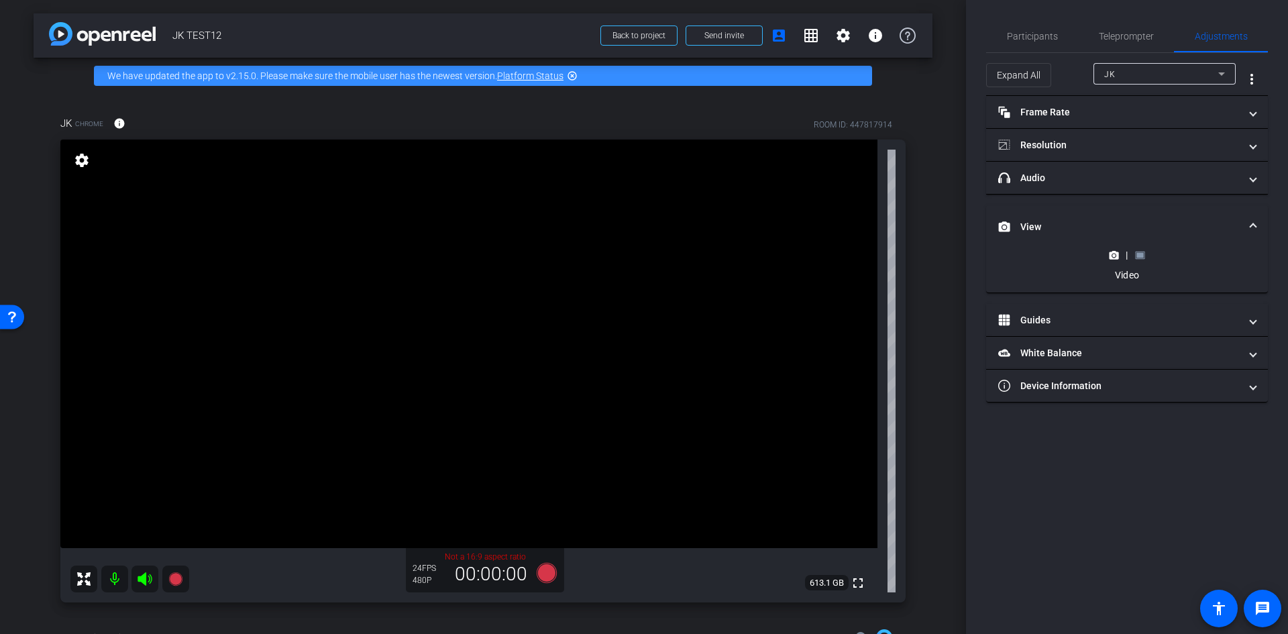
click at [1142, 250] on icon at bounding box center [1140, 255] width 10 height 10
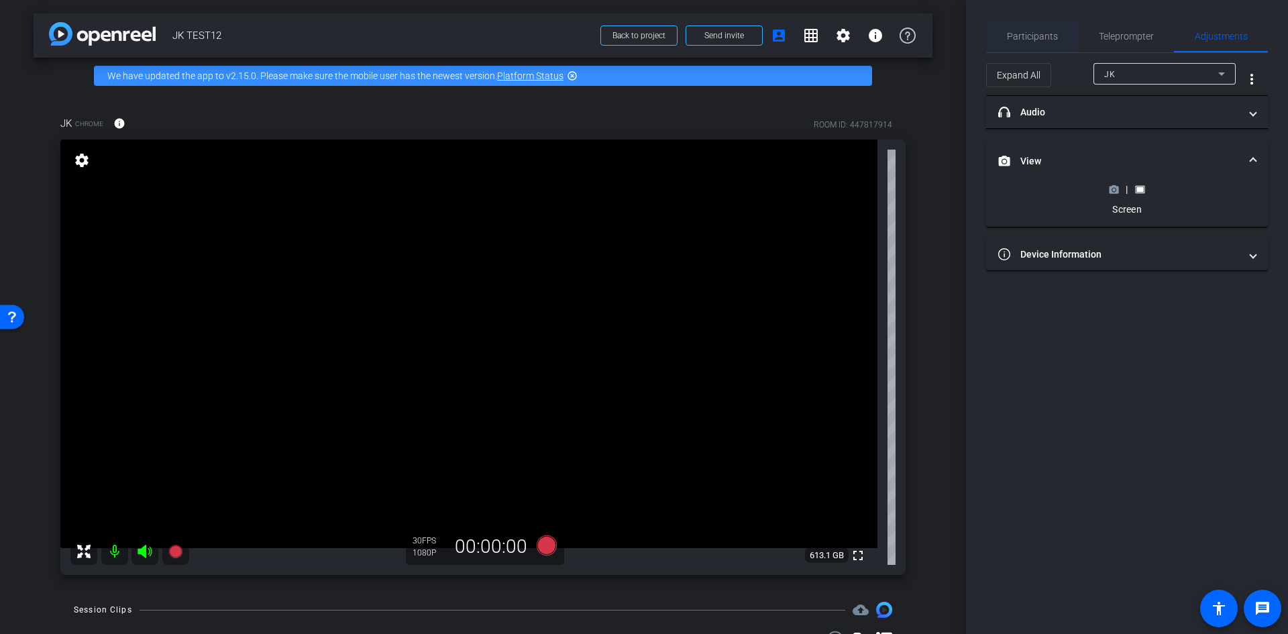
click at [1038, 35] on span "Participants" at bounding box center [1032, 36] width 51 height 9
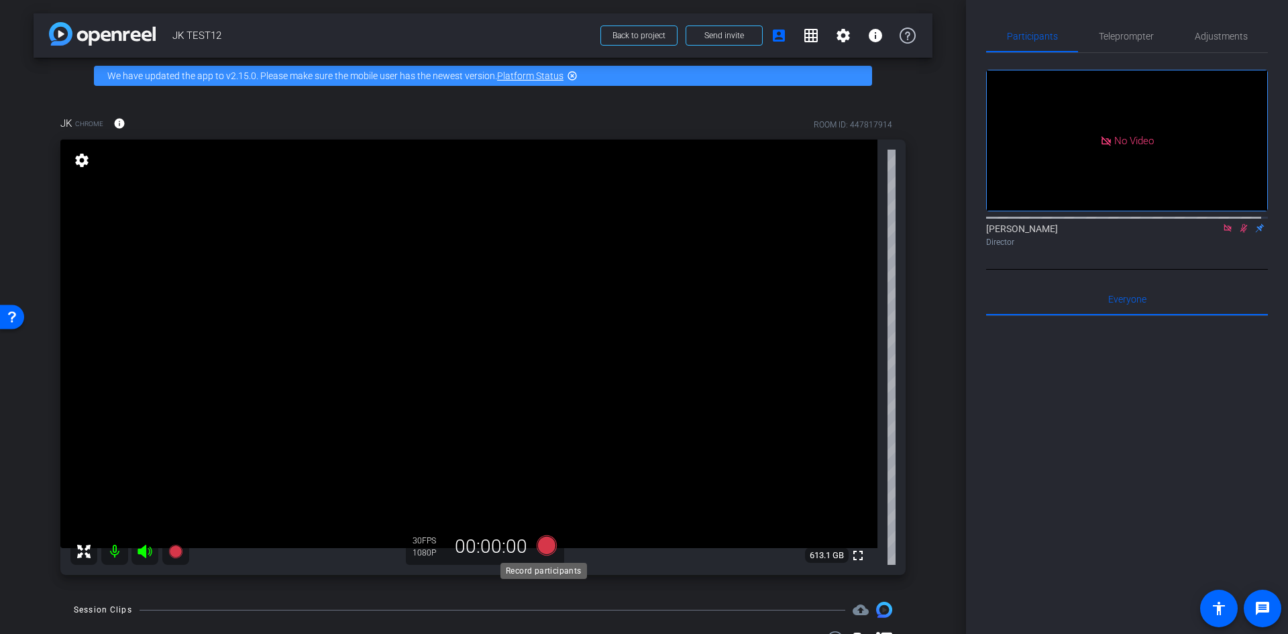
click at [548, 545] on icon at bounding box center [547, 546] width 20 height 20
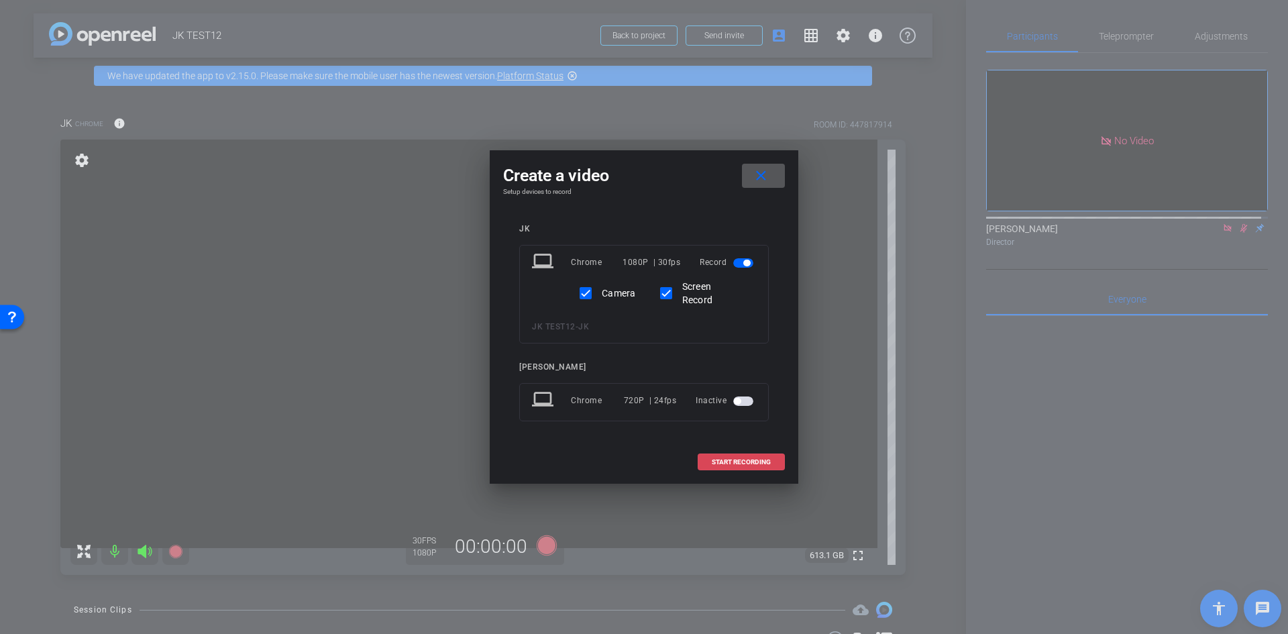
click at [739, 459] on span "START RECORDING" at bounding box center [741, 462] width 59 height 7
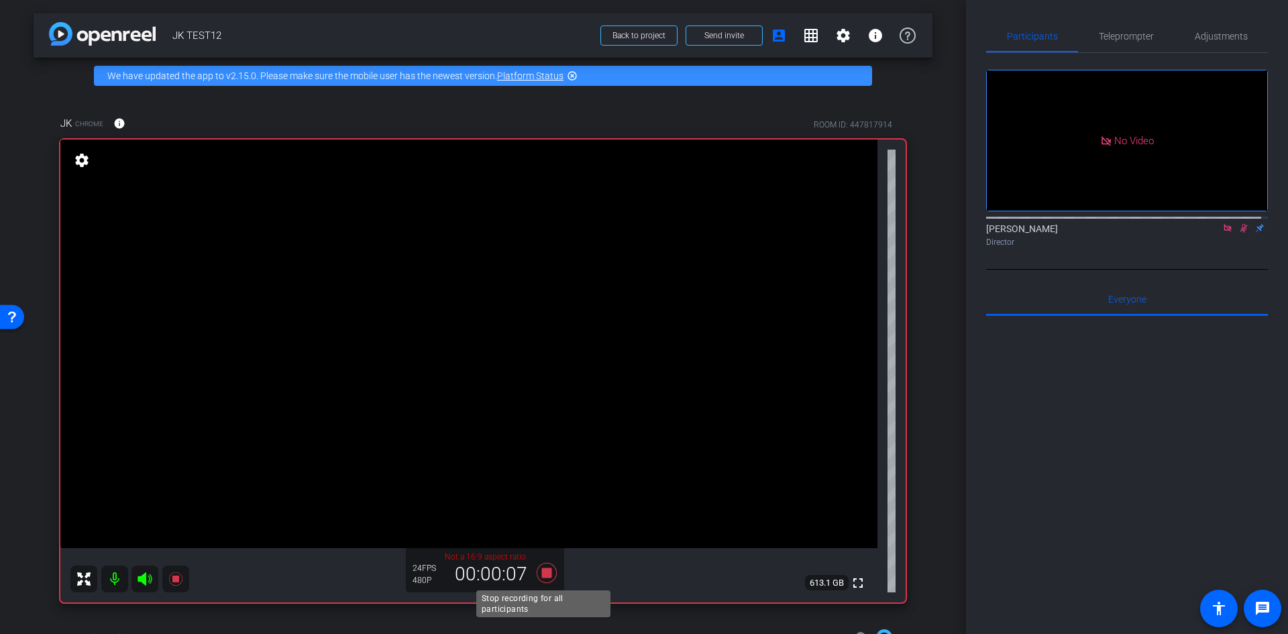
click at [542, 574] on icon at bounding box center [547, 573] width 20 height 20
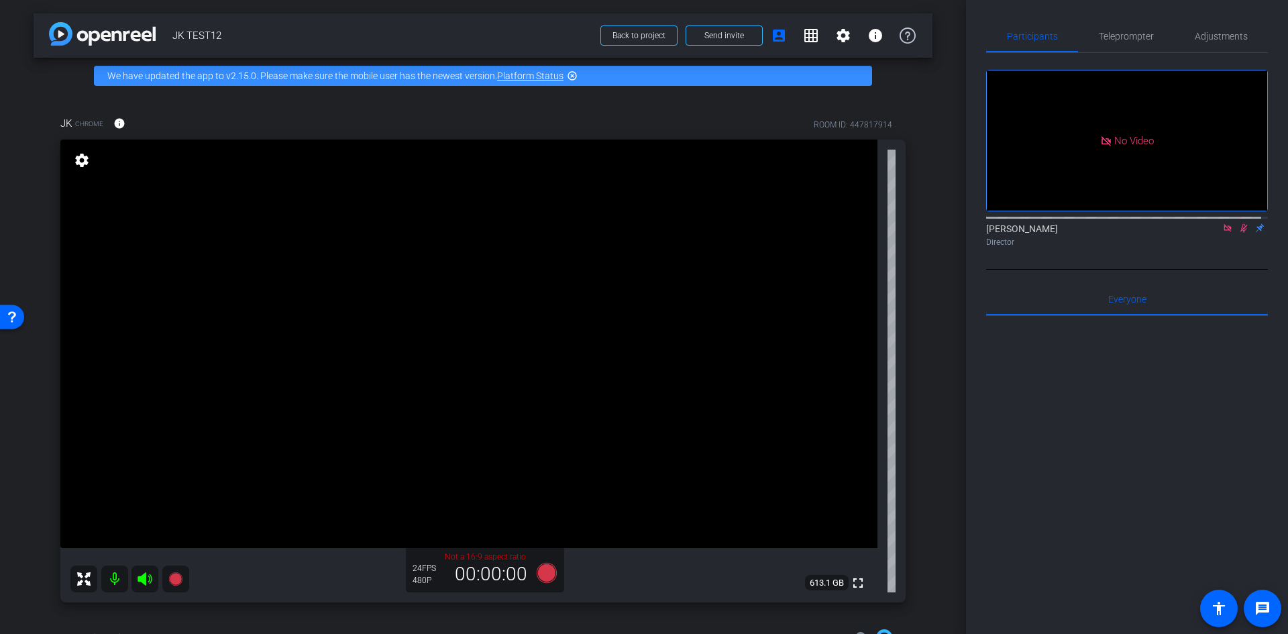
scroll to position [119, 0]
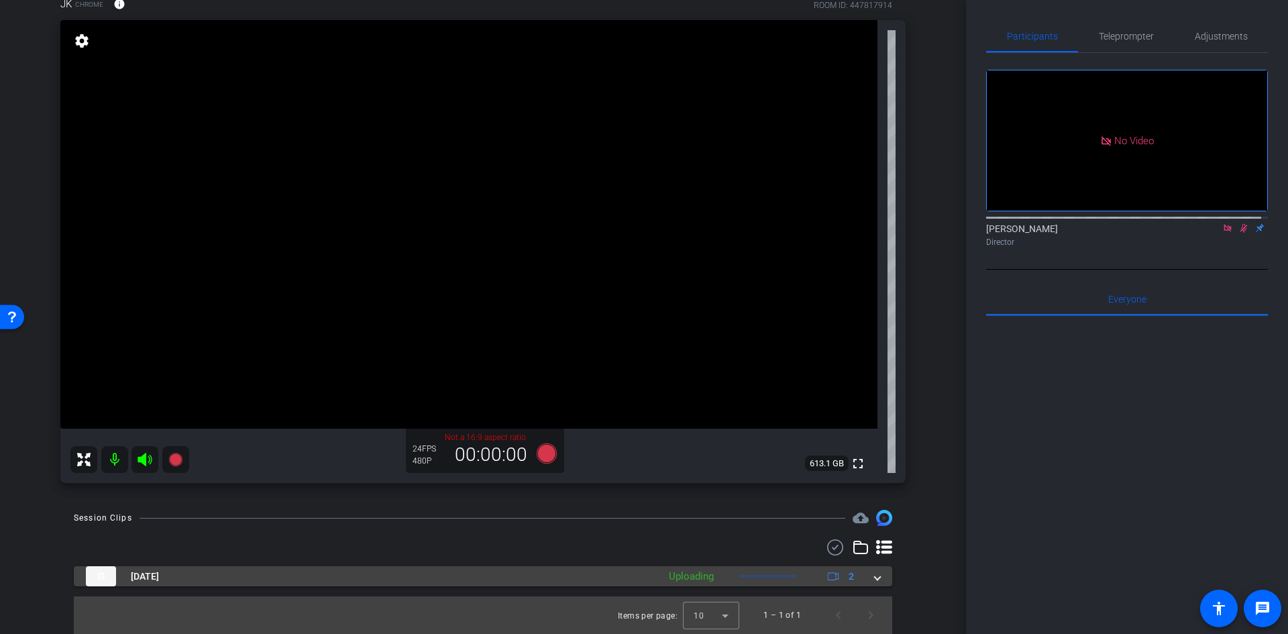
click at [874, 575] on mat-expansion-panel-header "[DATE] Uploading 2" at bounding box center [483, 576] width 819 height 20
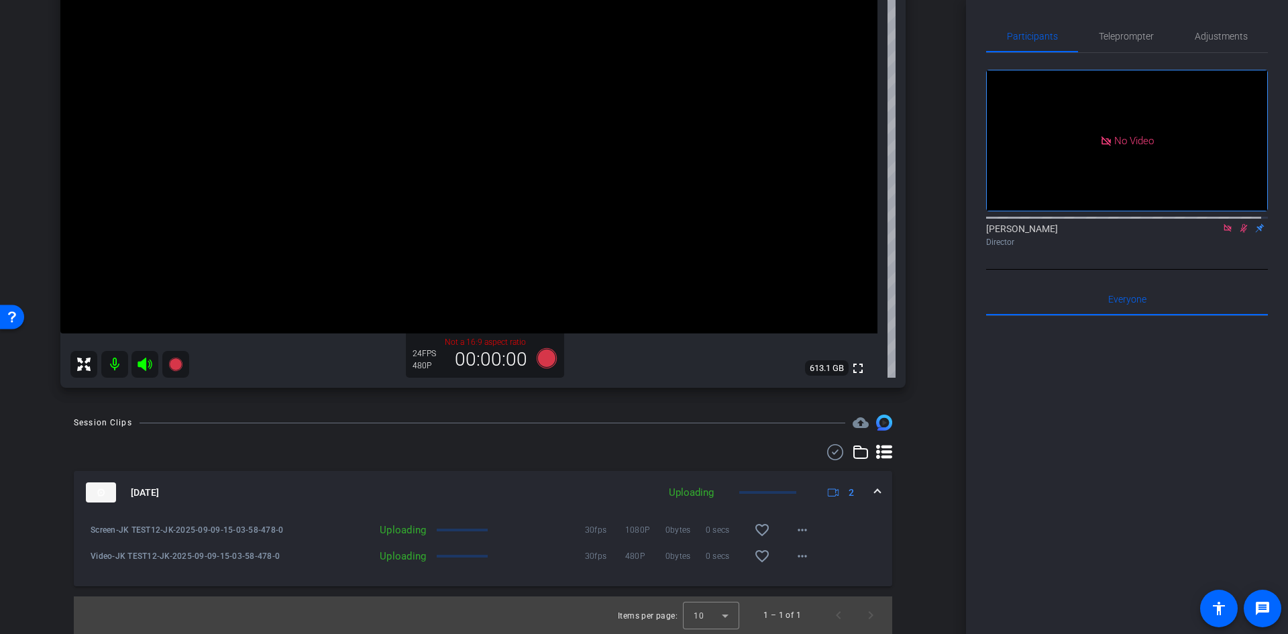
scroll to position [0, 0]
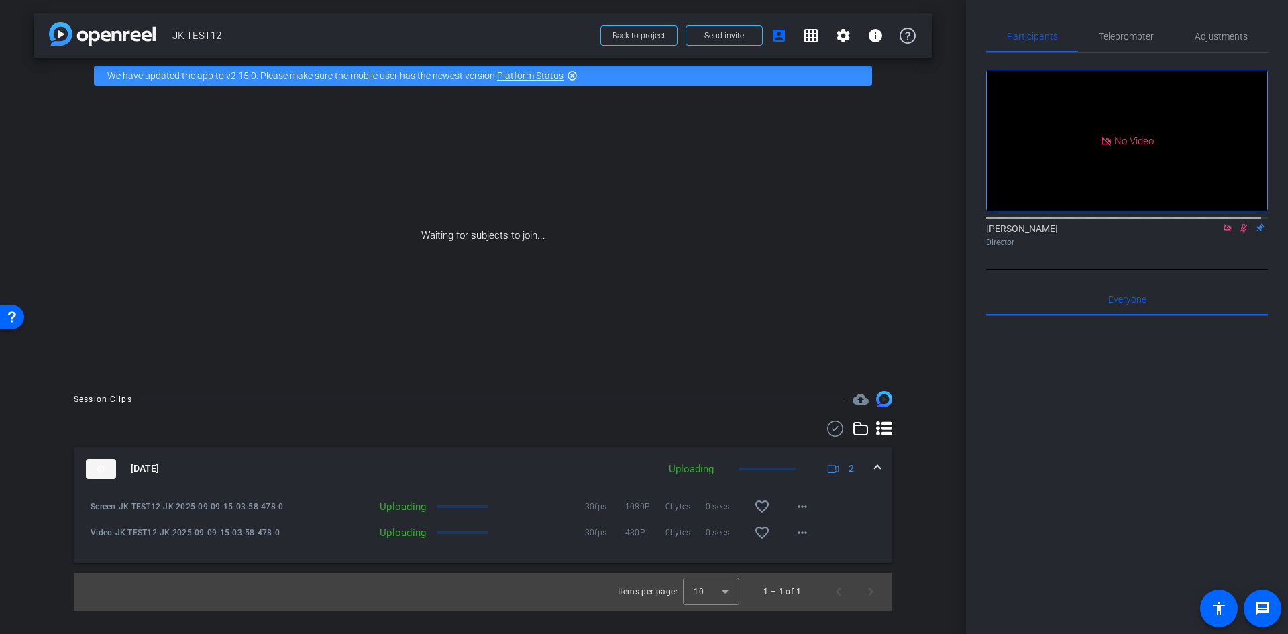
drag, startPoint x: 692, startPoint y: 562, endPoint x: 678, endPoint y: 619, distance: 58.8
